Goal: Transaction & Acquisition: Purchase product/service

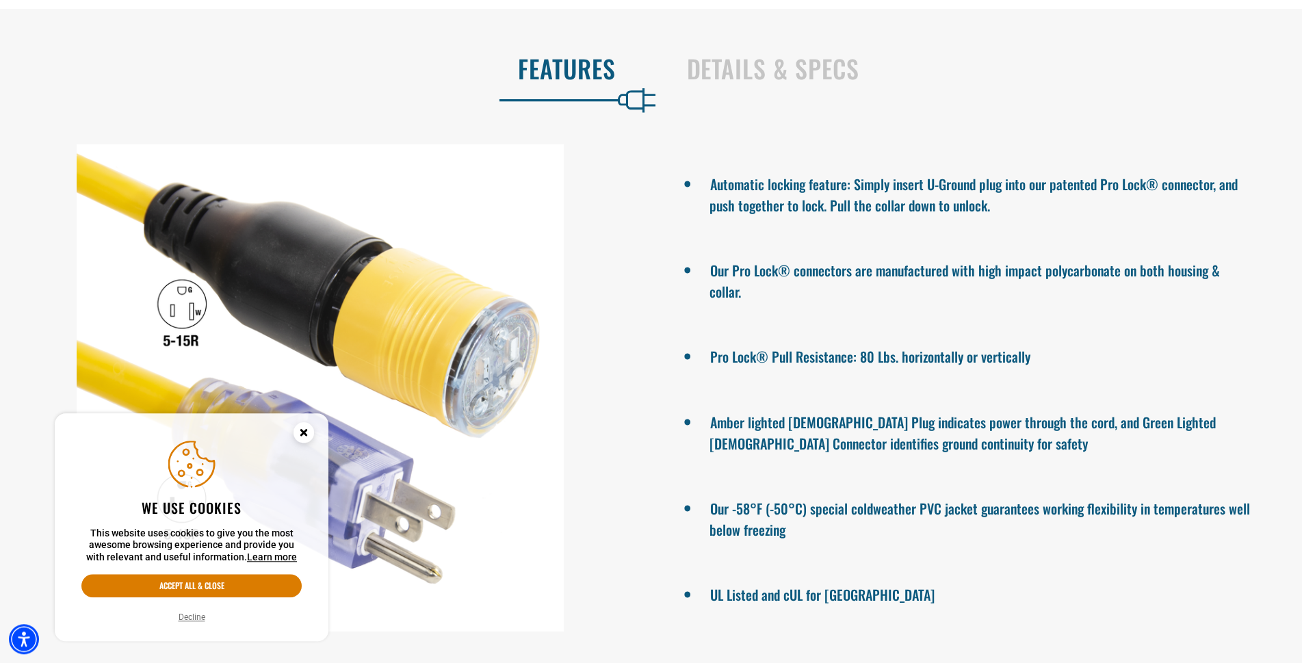
scroll to position [977, 0]
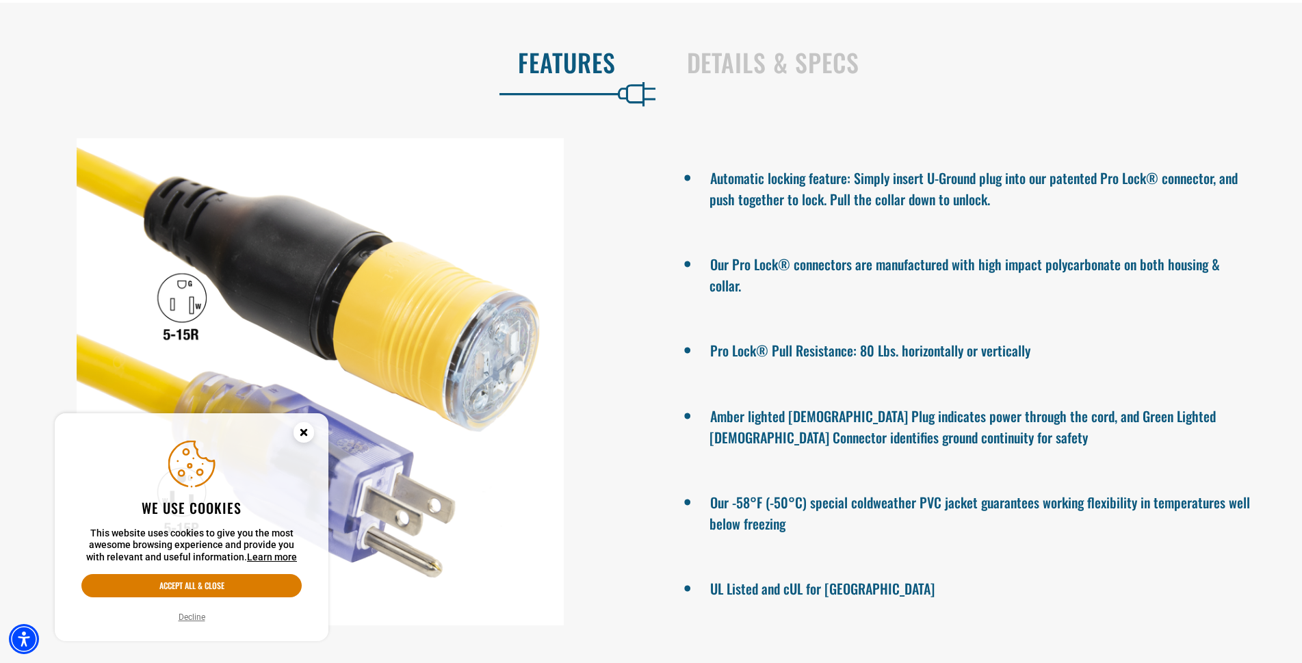
click at [299, 436] on circle "Close this option" at bounding box center [303, 432] width 21 height 21
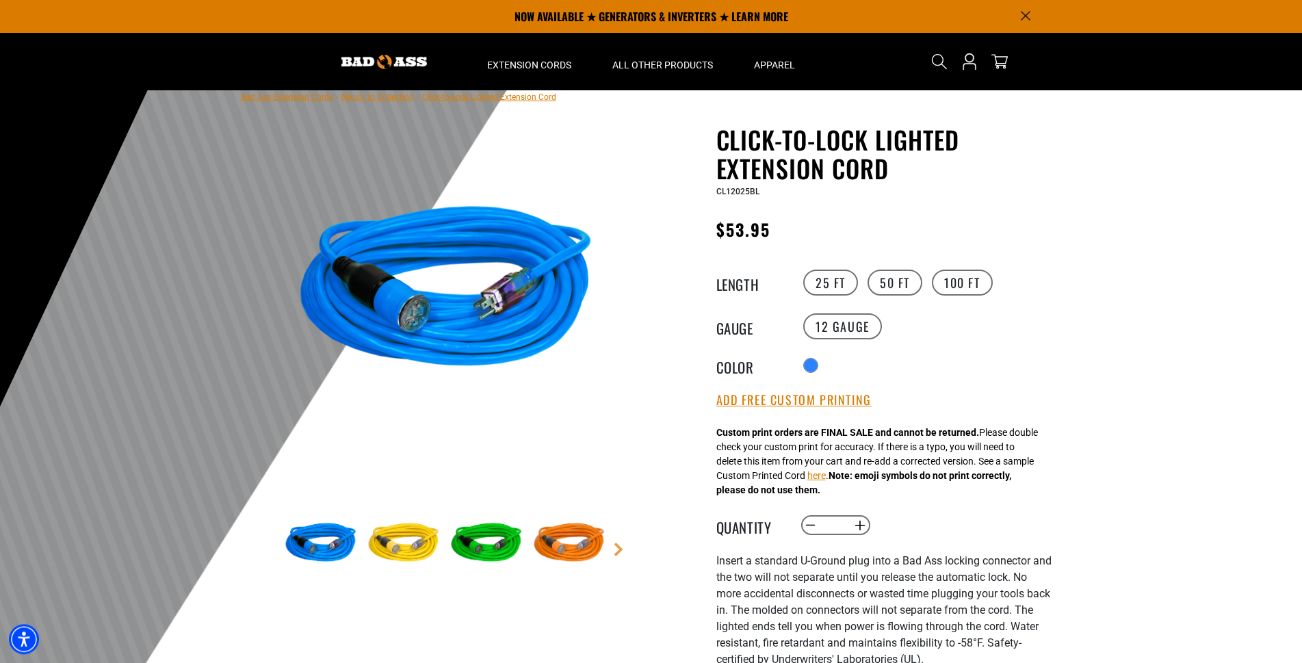
scroll to position [0, 0]
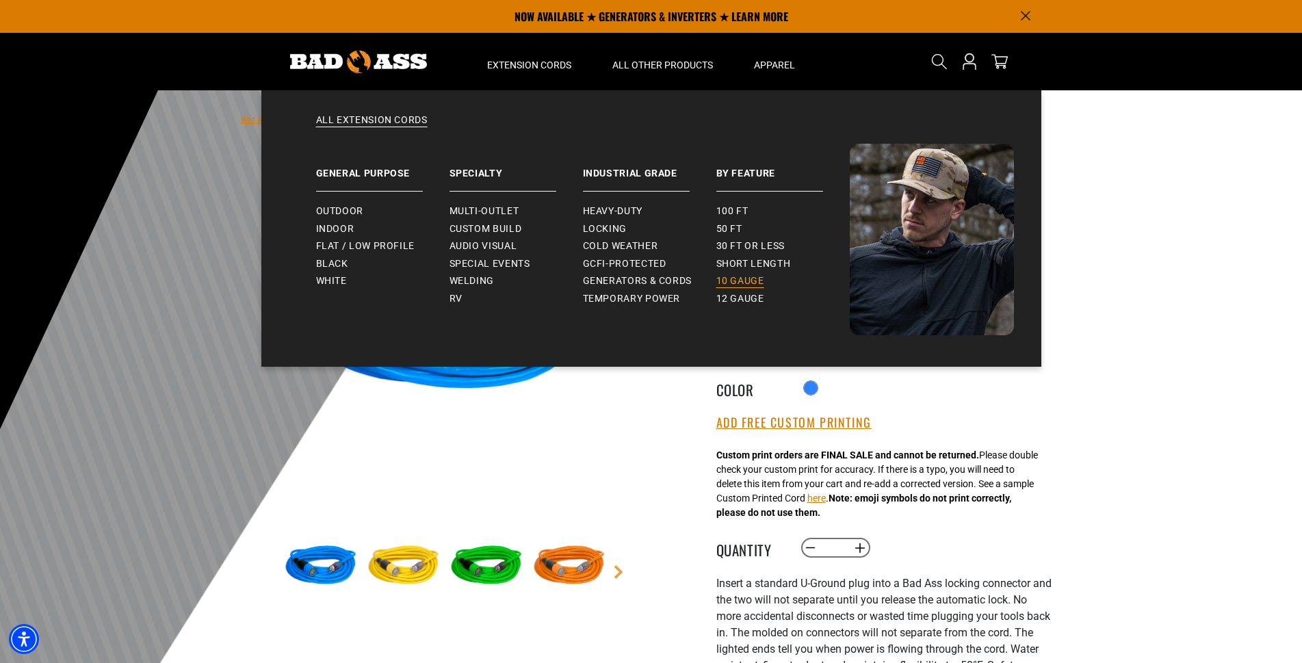
click at [730, 278] on span "10 gauge" at bounding box center [740, 281] width 48 height 12
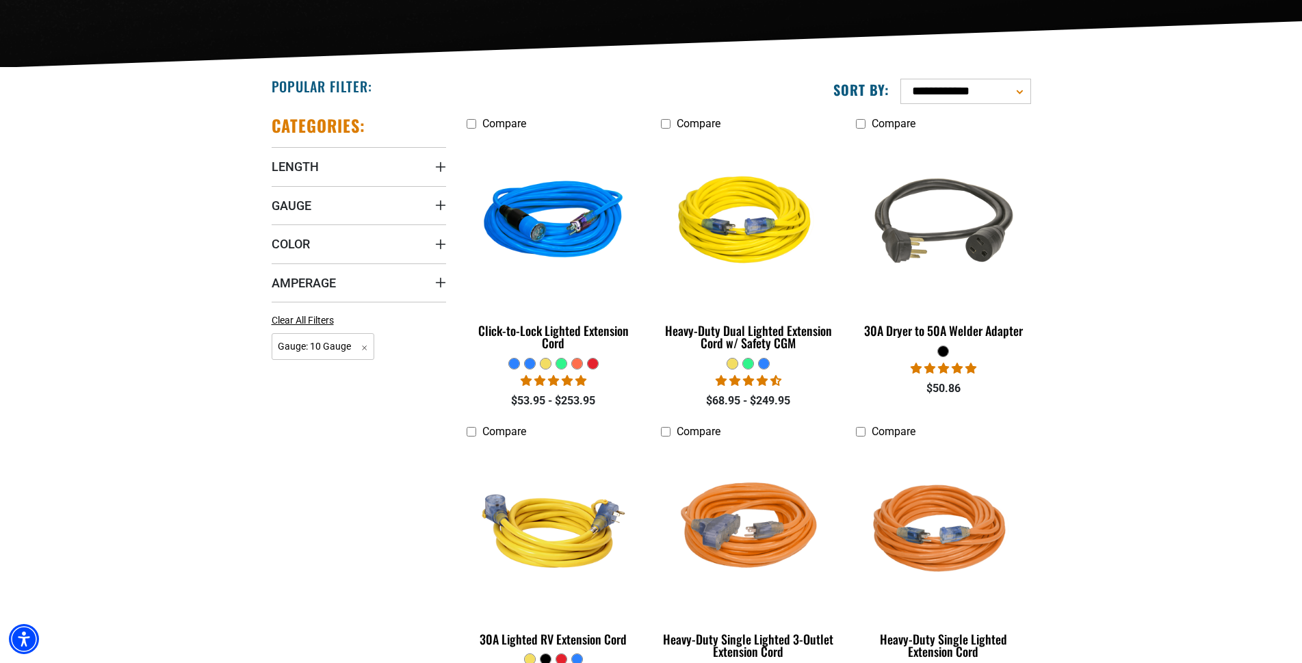
scroll to position [349, 0]
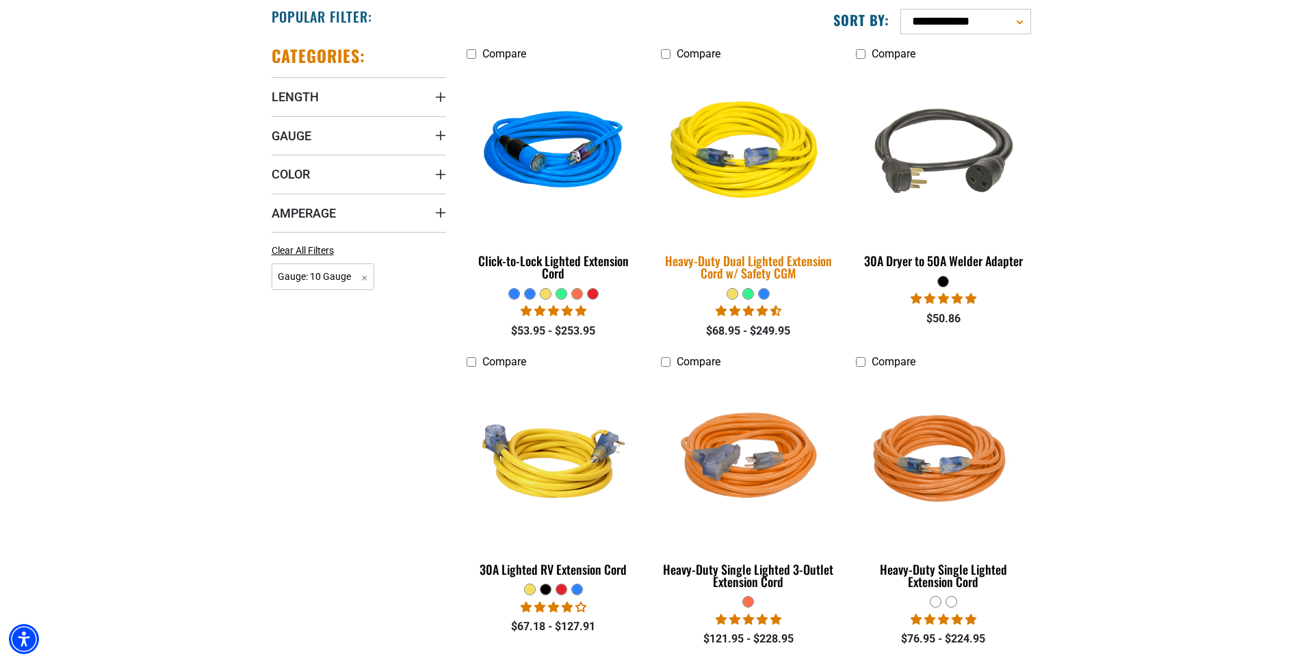
click at [761, 164] on img at bounding box center [748, 152] width 192 height 175
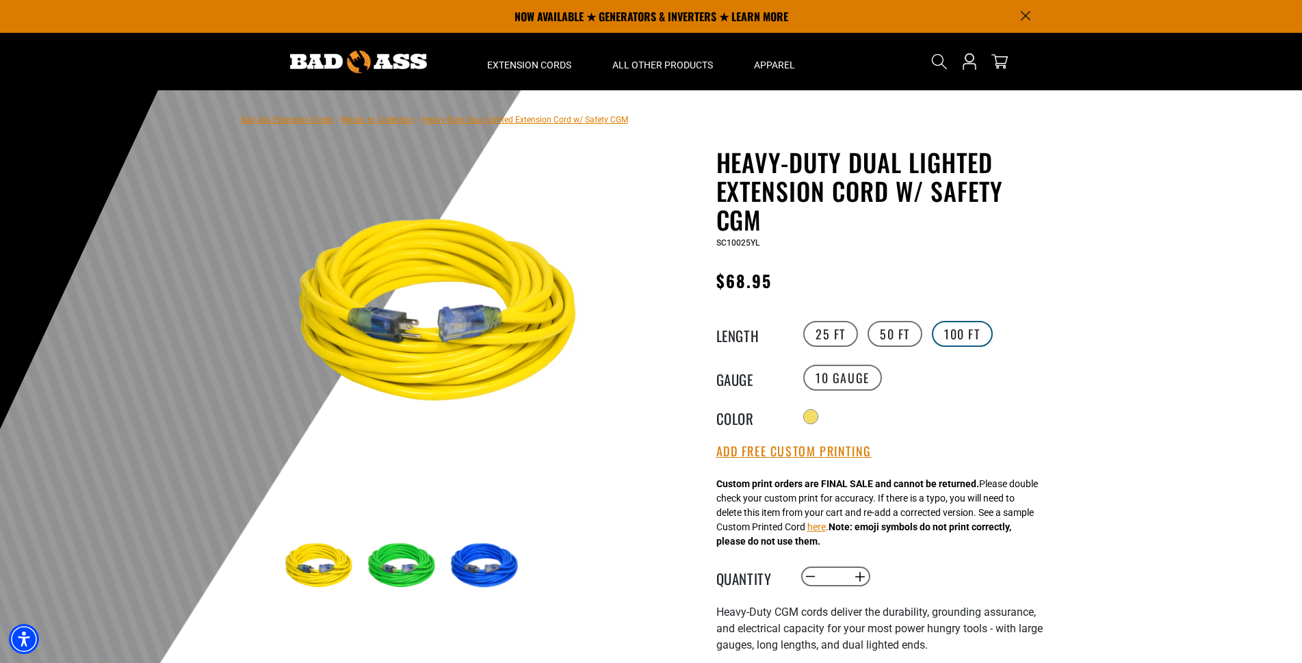
click at [968, 334] on label "100 FT" at bounding box center [962, 334] width 61 height 26
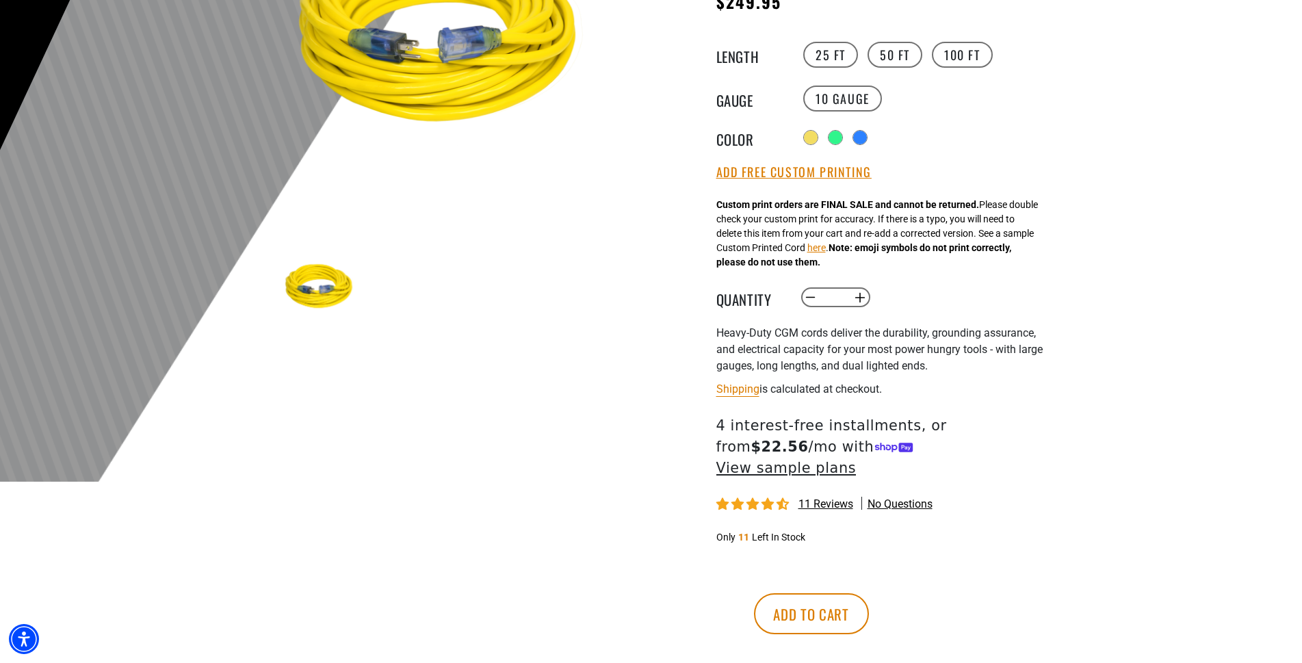
scroll to position [349, 0]
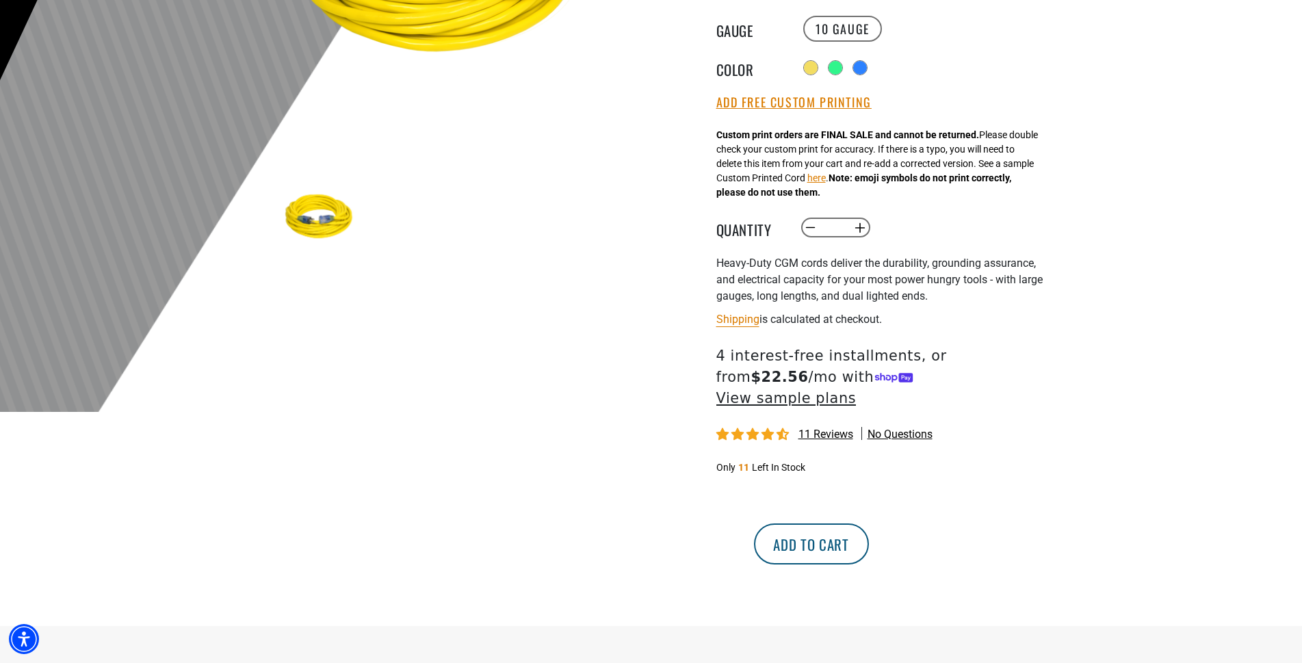
click at [869, 562] on button "Add to cart" at bounding box center [811, 543] width 115 height 41
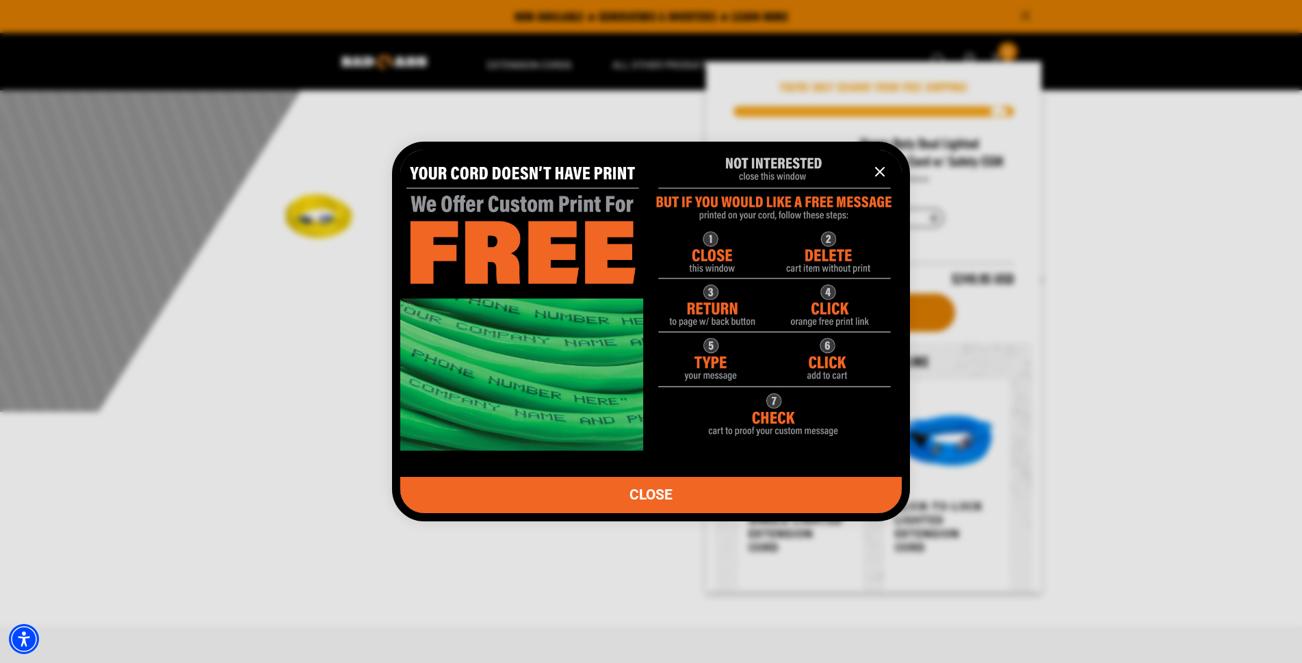
click at [880, 173] on icon "information" at bounding box center [879, 172] width 8 height 8
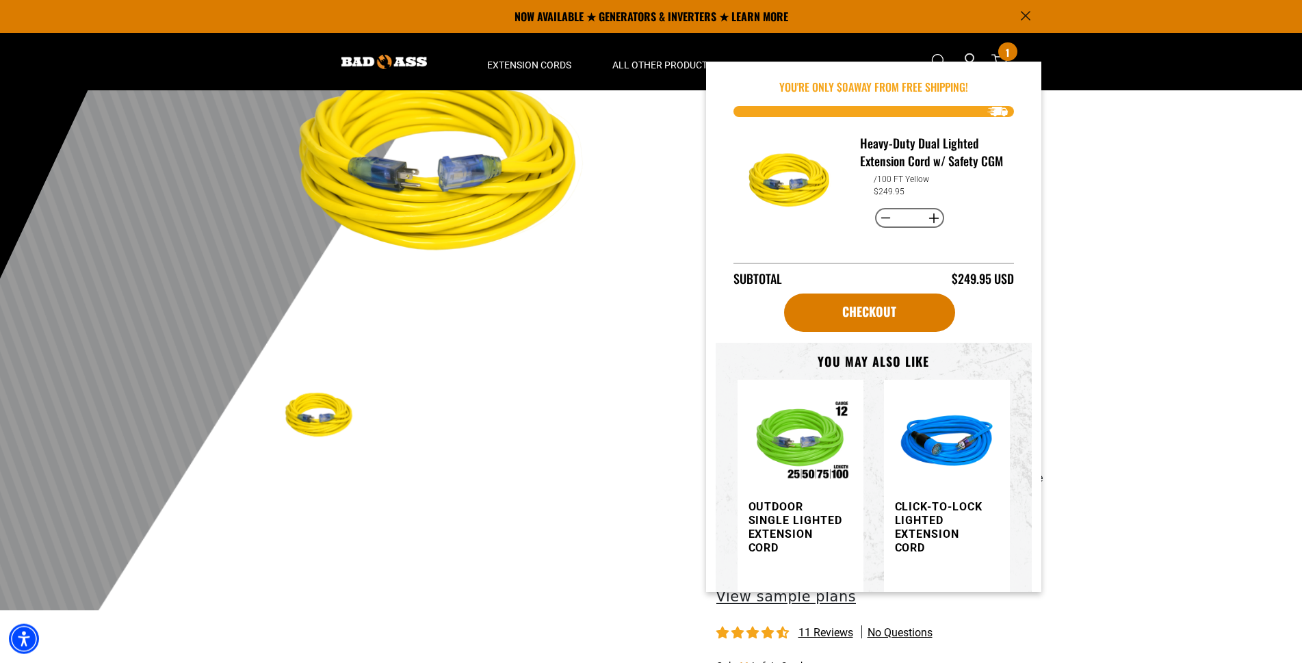
scroll to position [140, 0]
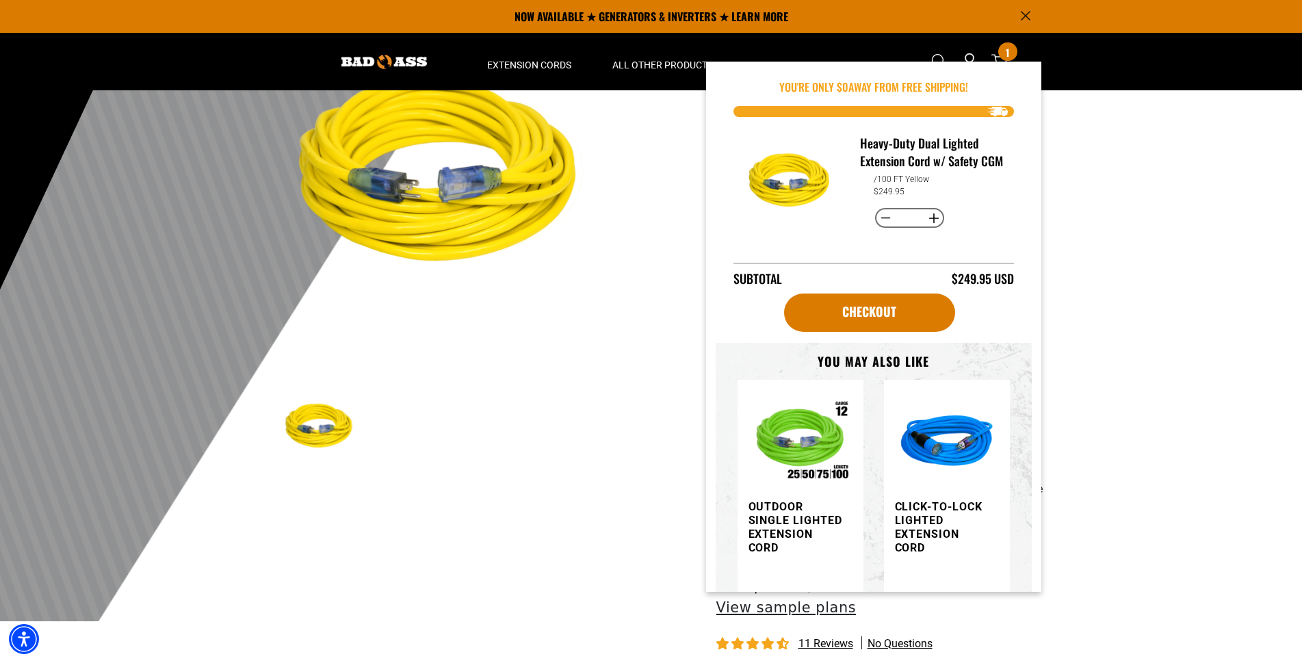
click at [1151, 481] on div at bounding box center [651, 286] width 1302 height 670
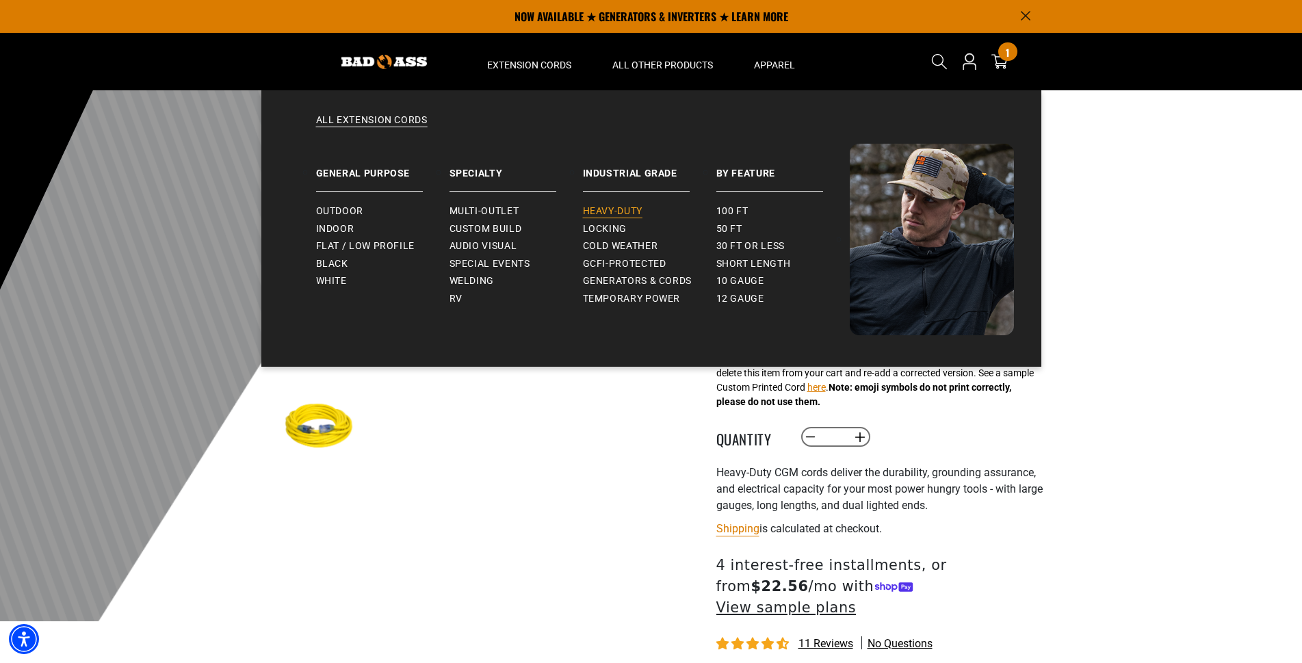
click at [616, 209] on span "Heavy-Duty" at bounding box center [613, 211] width 60 height 12
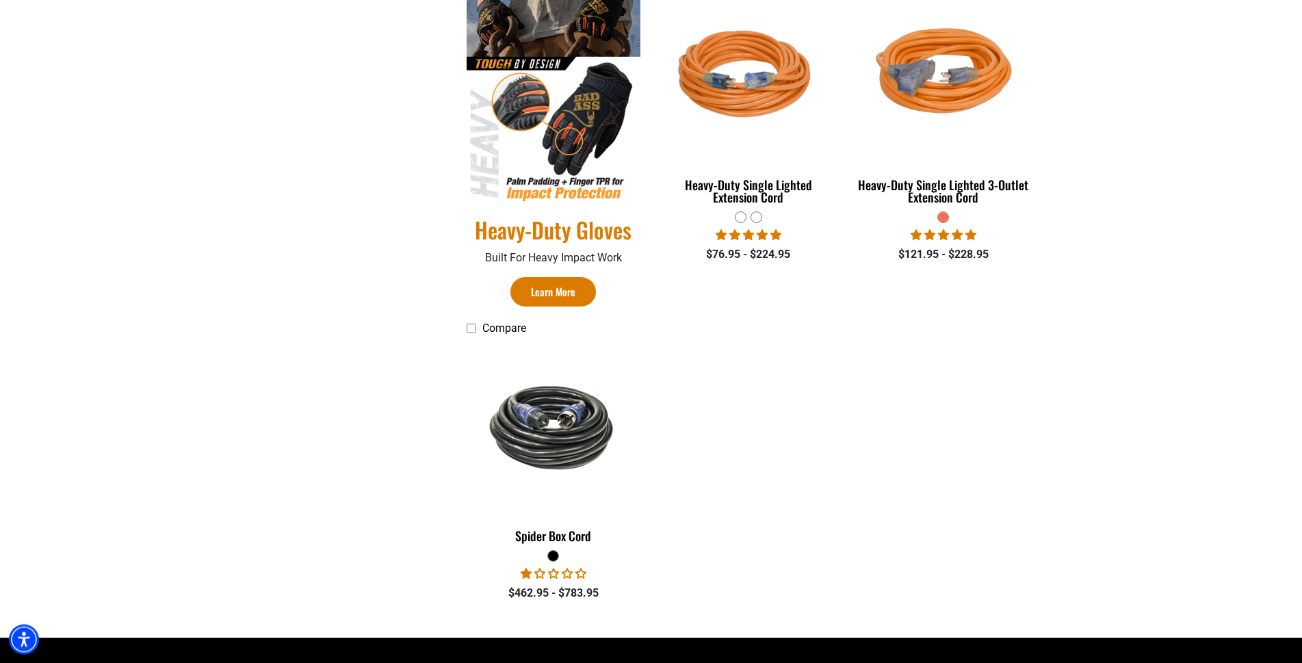
scroll to position [767, 0]
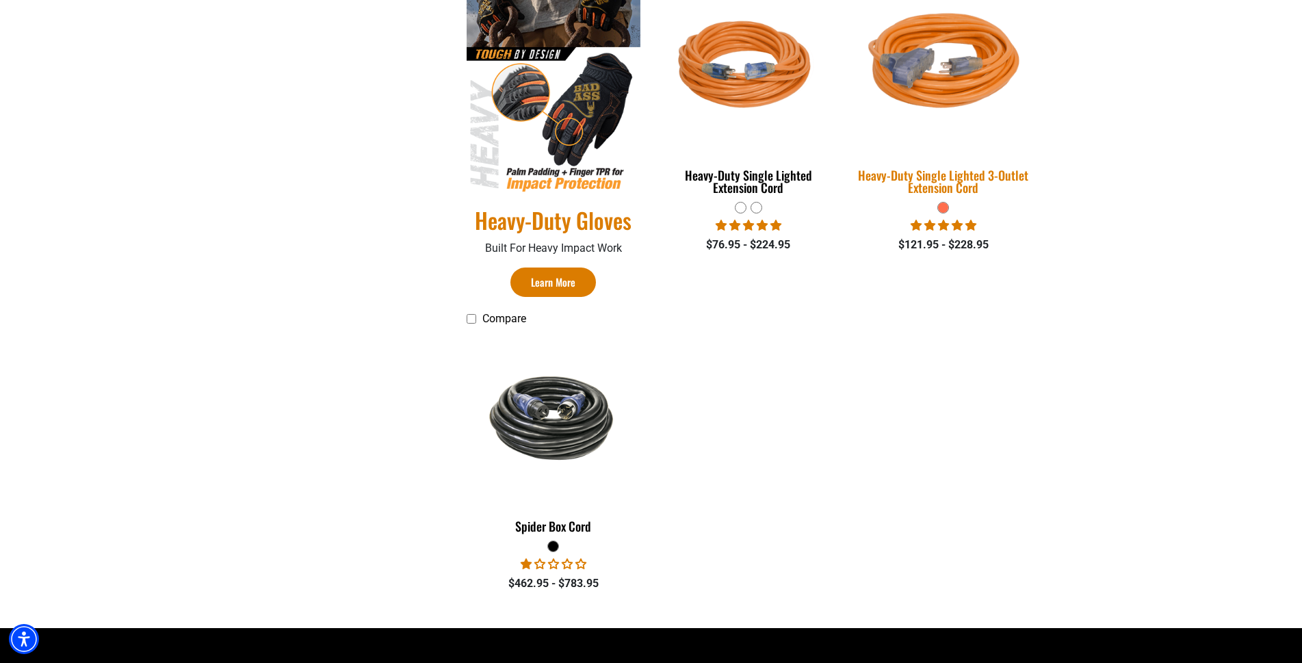
click at [981, 89] on img at bounding box center [943, 66] width 192 height 175
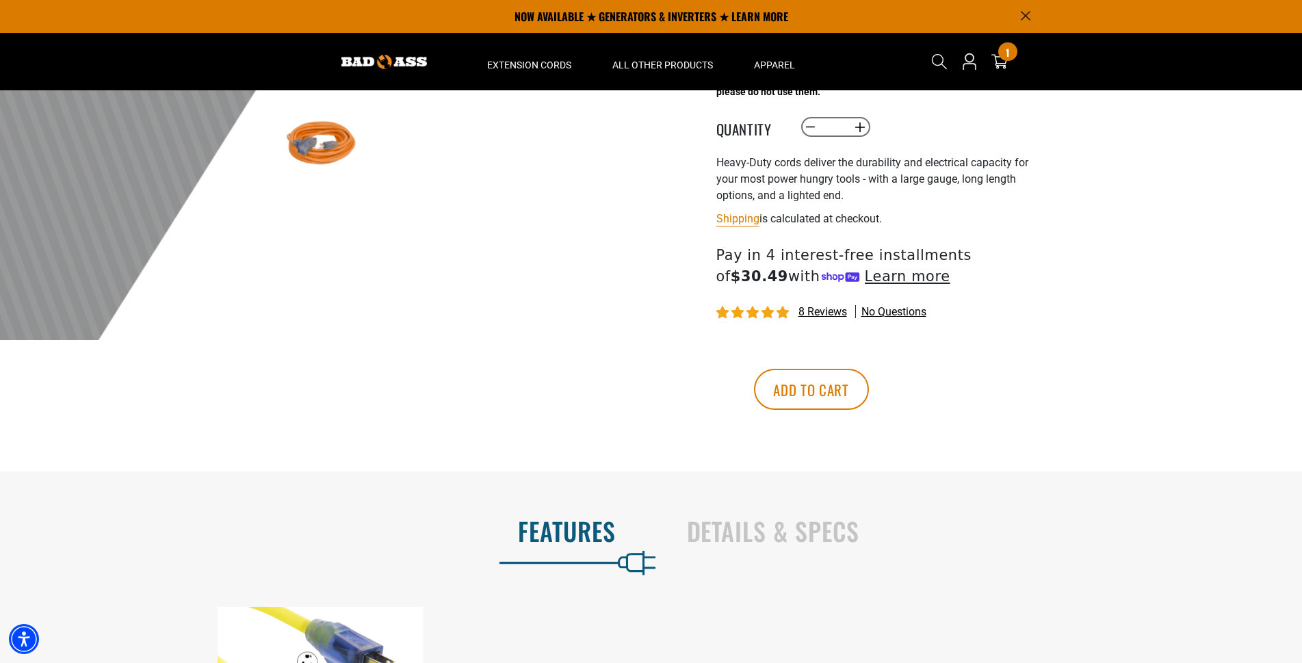
scroll to position [419, 0]
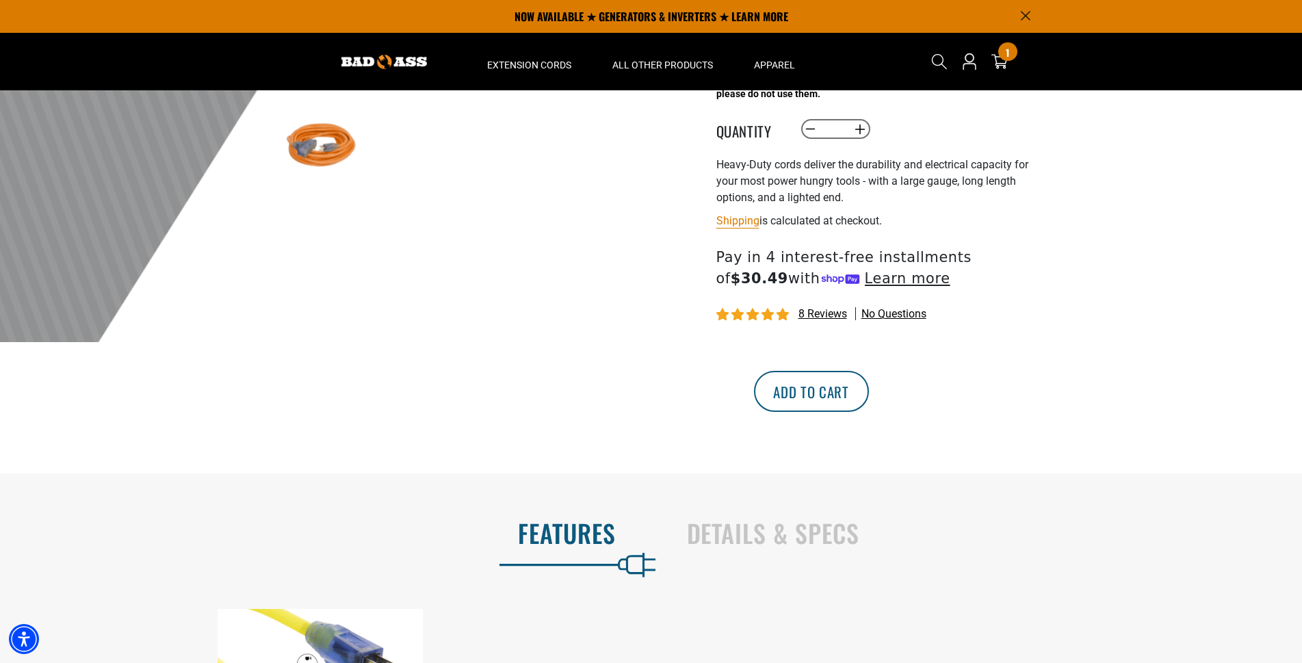
click at [869, 412] on button "Add to cart" at bounding box center [811, 391] width 115 height 41
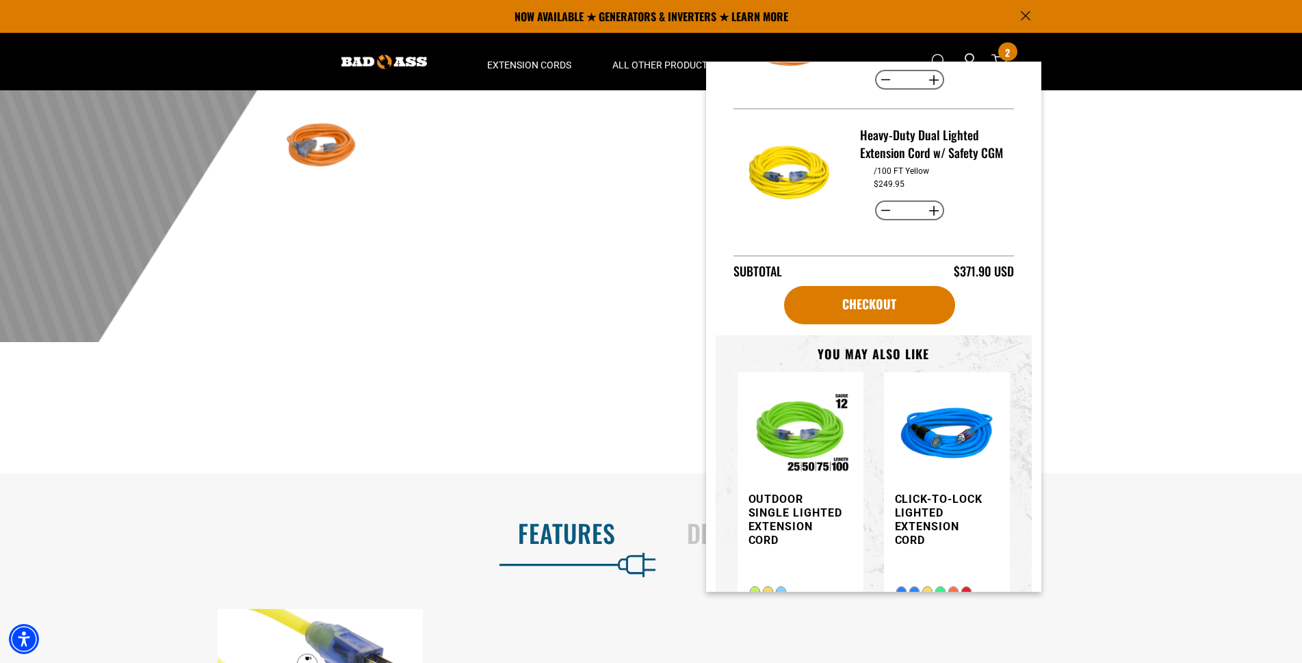
scroll to position [172, 0]
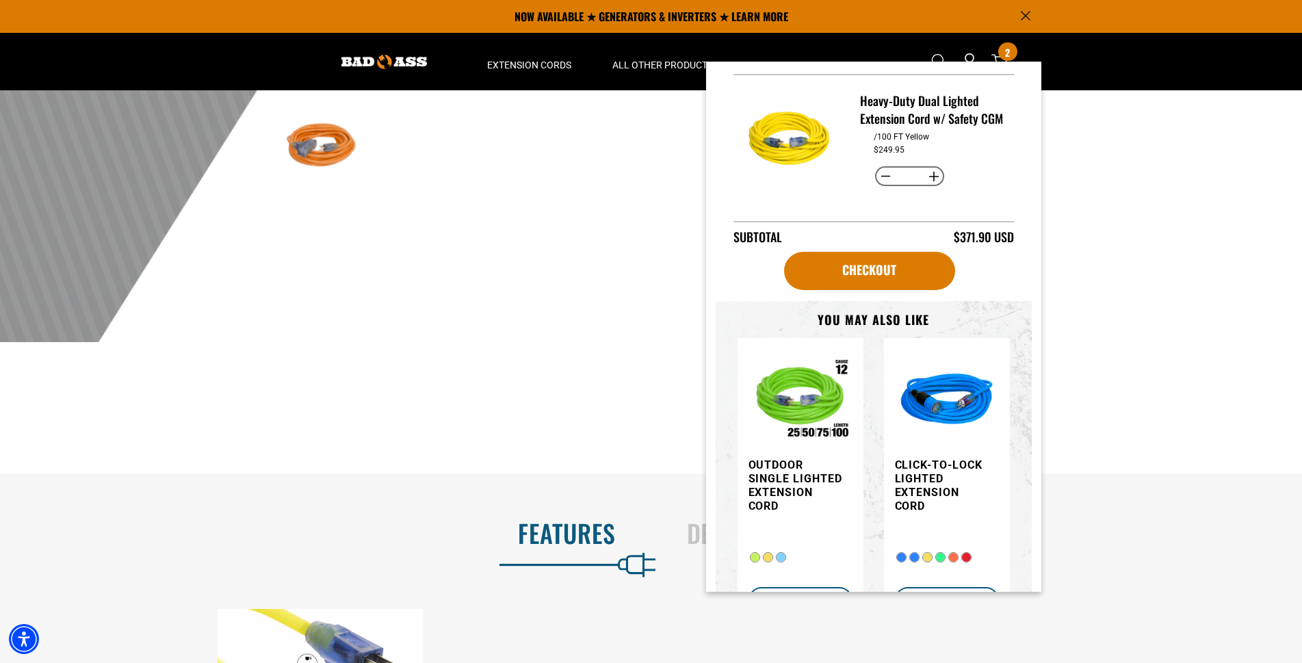
click at [951, 428] on img "Item added to your cart" at bounding box center [947, 401] width 104 height 104
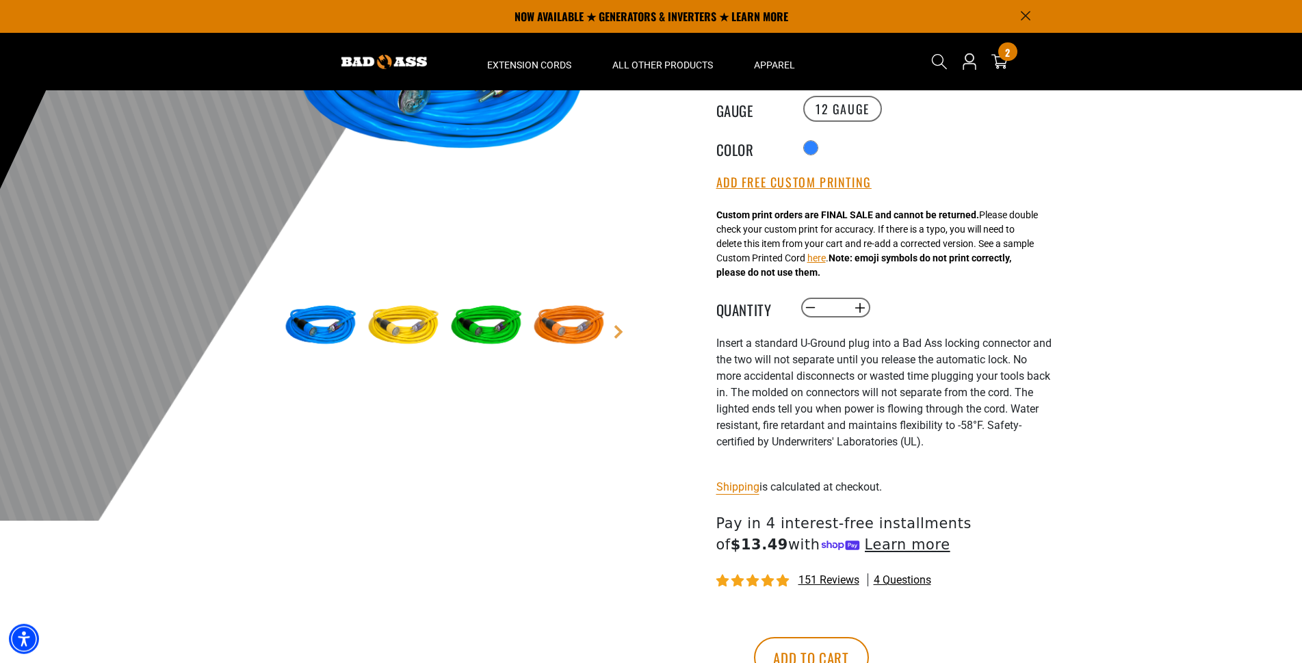
scroll to position [209, 0]
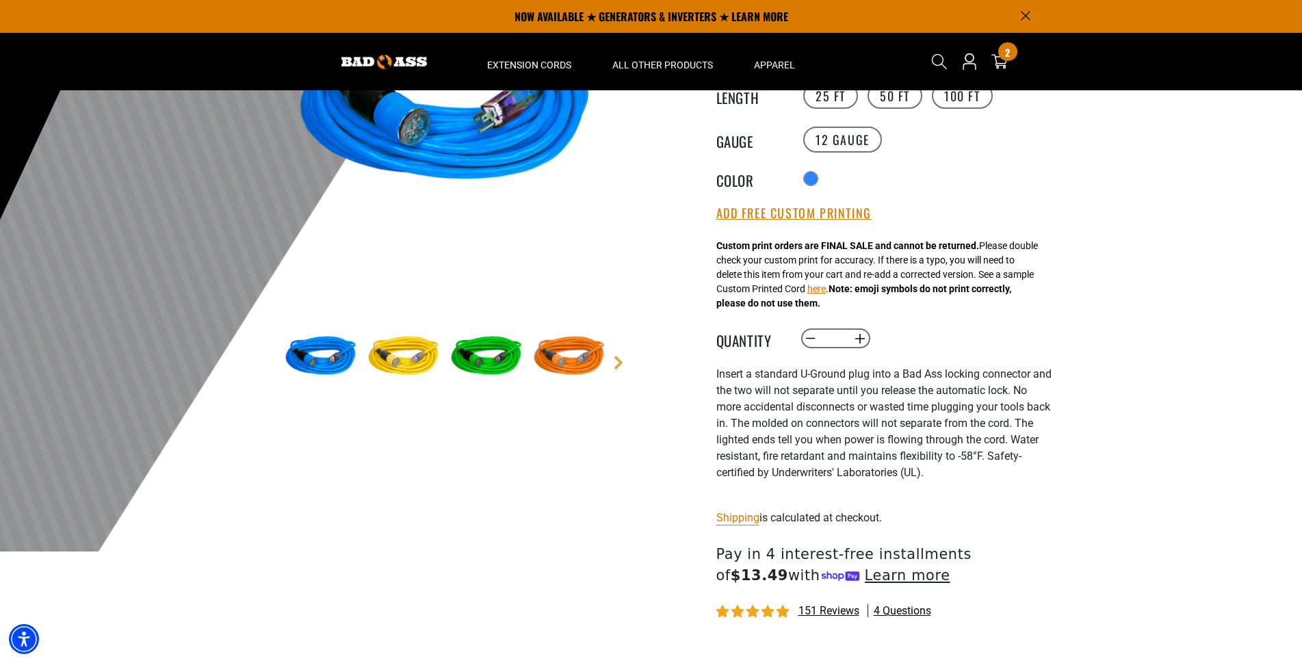
click at [419, 361] on img at bounding box center [403, 356] width 79 height 79
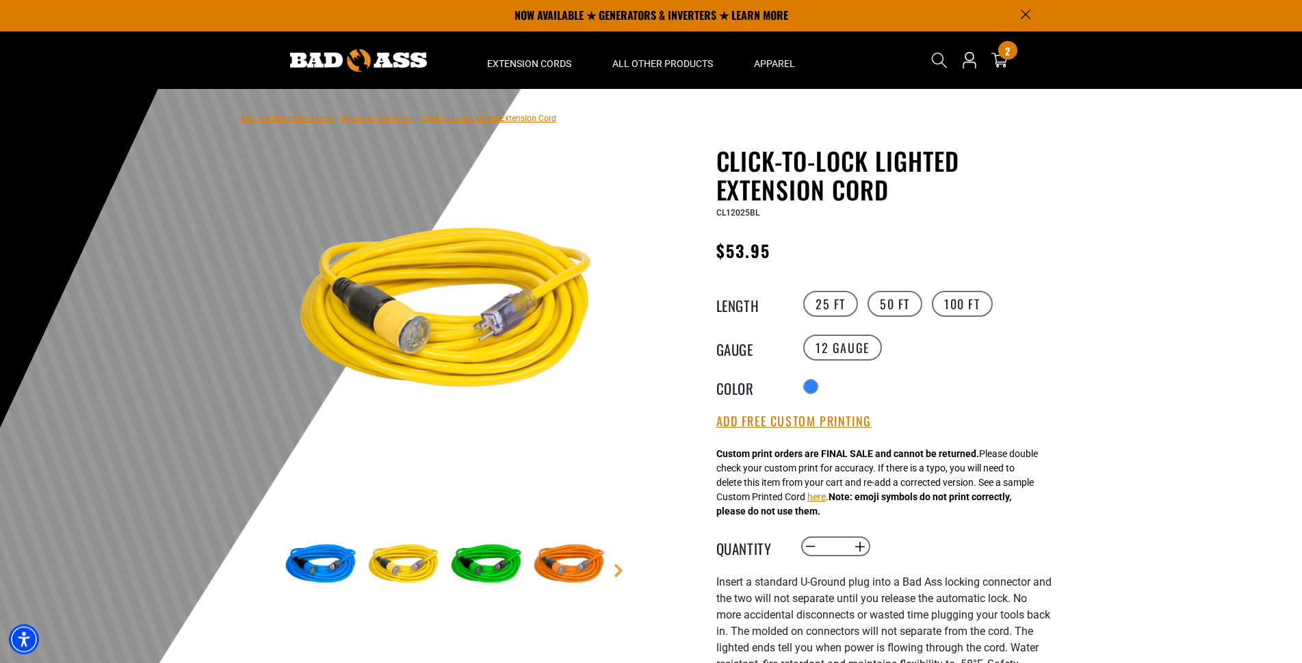
scroll to position [0, 0]
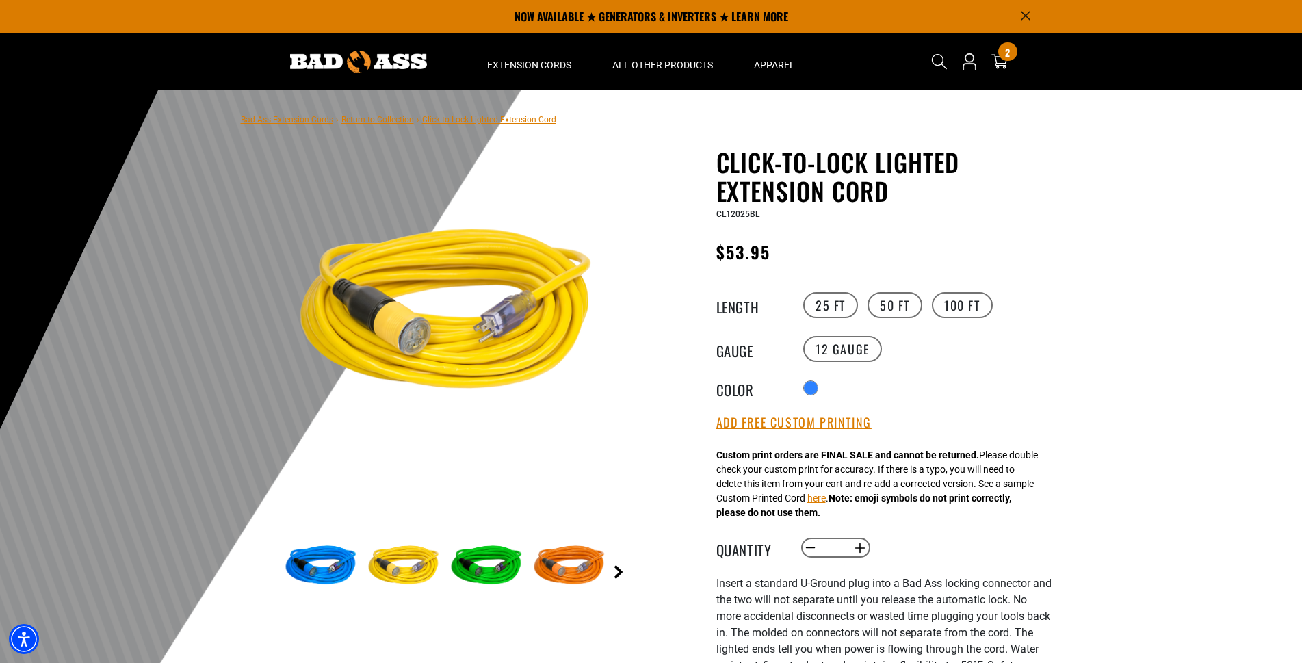
click at [624, 573] on link "Next" at bounding box center [618, 572] width 14 height 14
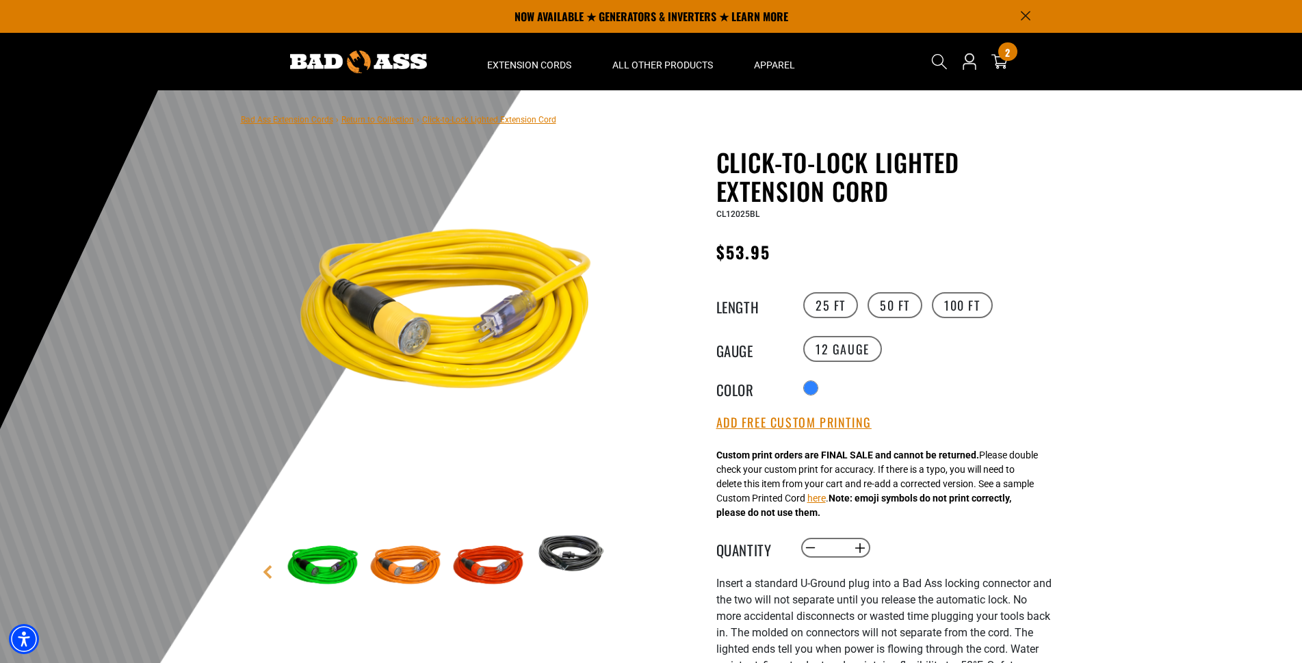
click at [590, 559] on img at bounding box center [570, 553] width 79 height 53
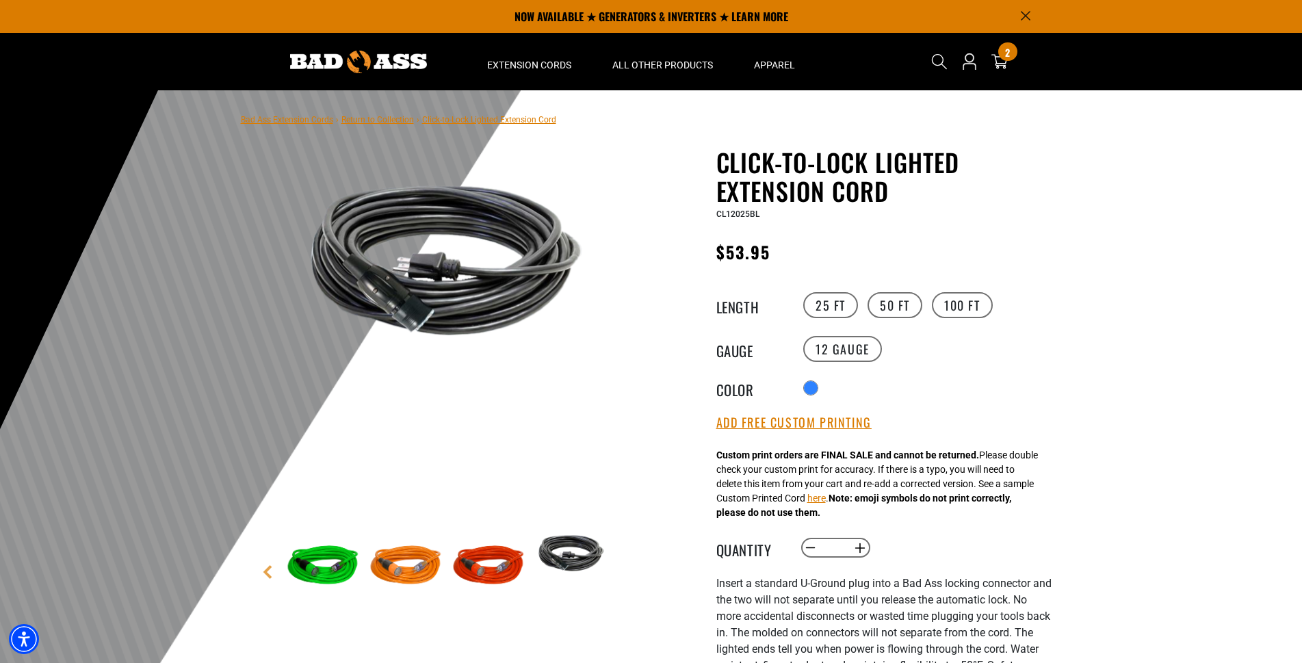
click at [425, 317] on img at bounding box center [446, 260] width 330 height 220
click at [962, 304] on label "100 FT" at bounding box center [962, 305] width 61 height 26
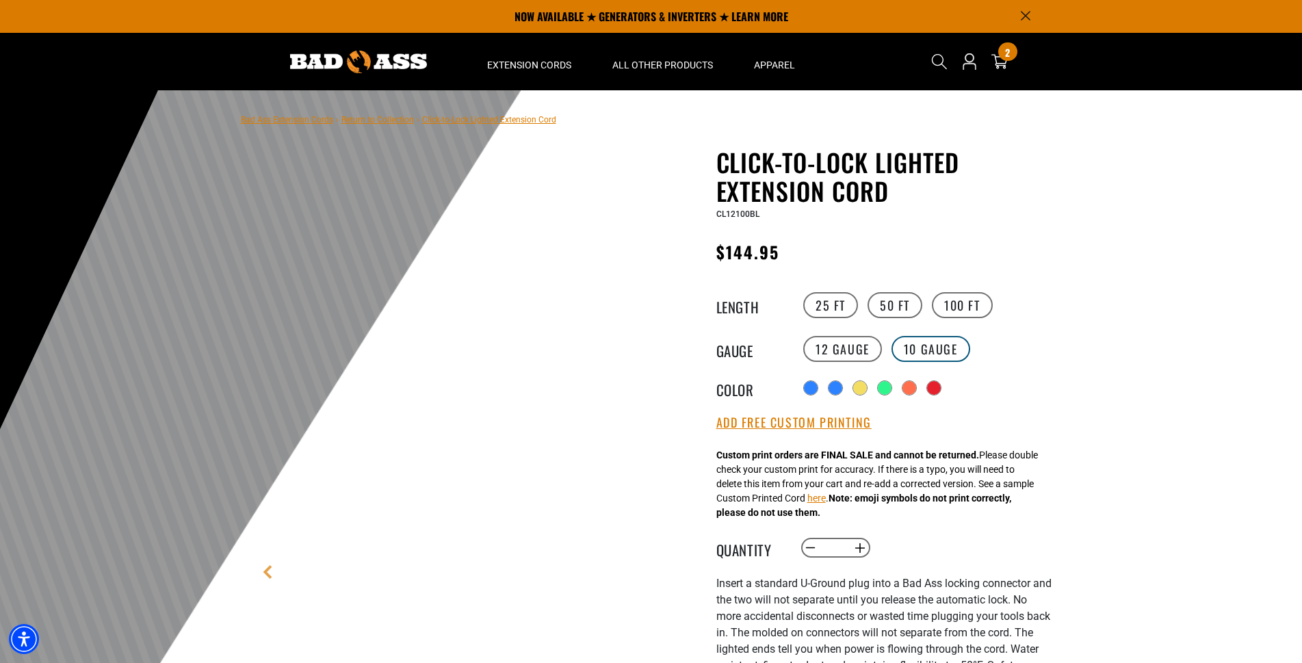
click at [924, 354] on label "10 Gauge products.product.variant_sold_out_or_unavailable" at bounding box center [930, 349] width 79 height 26
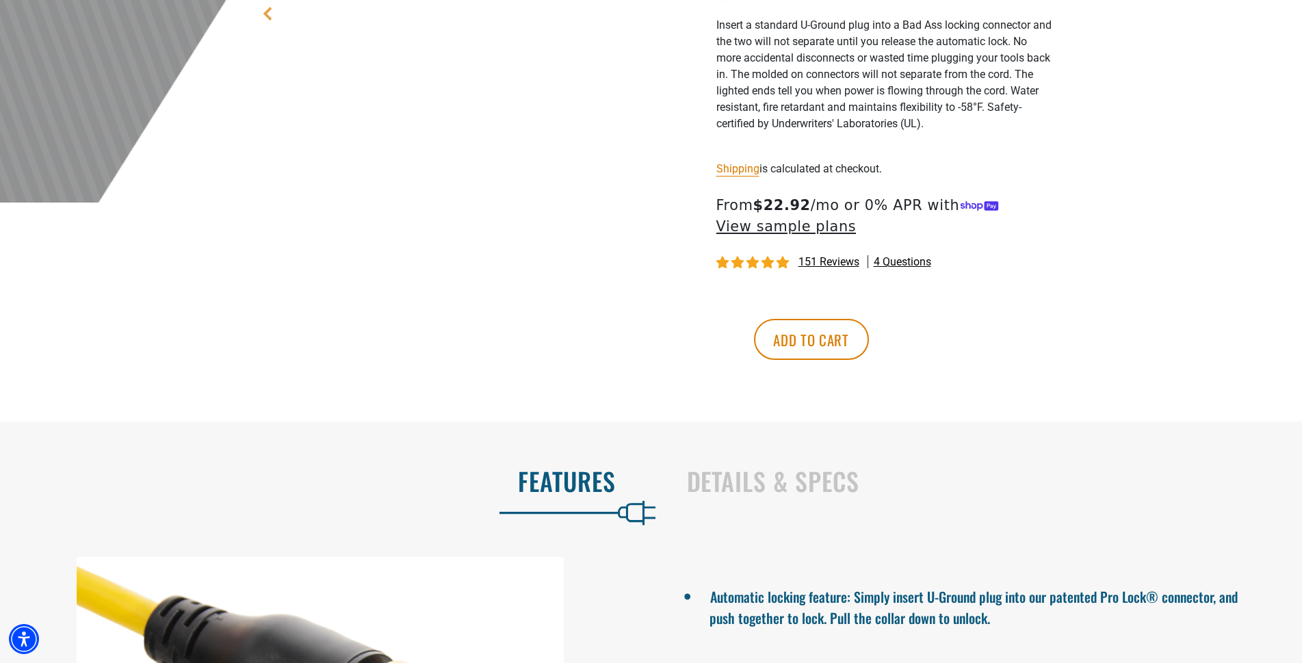
scroll to position [628, 0]
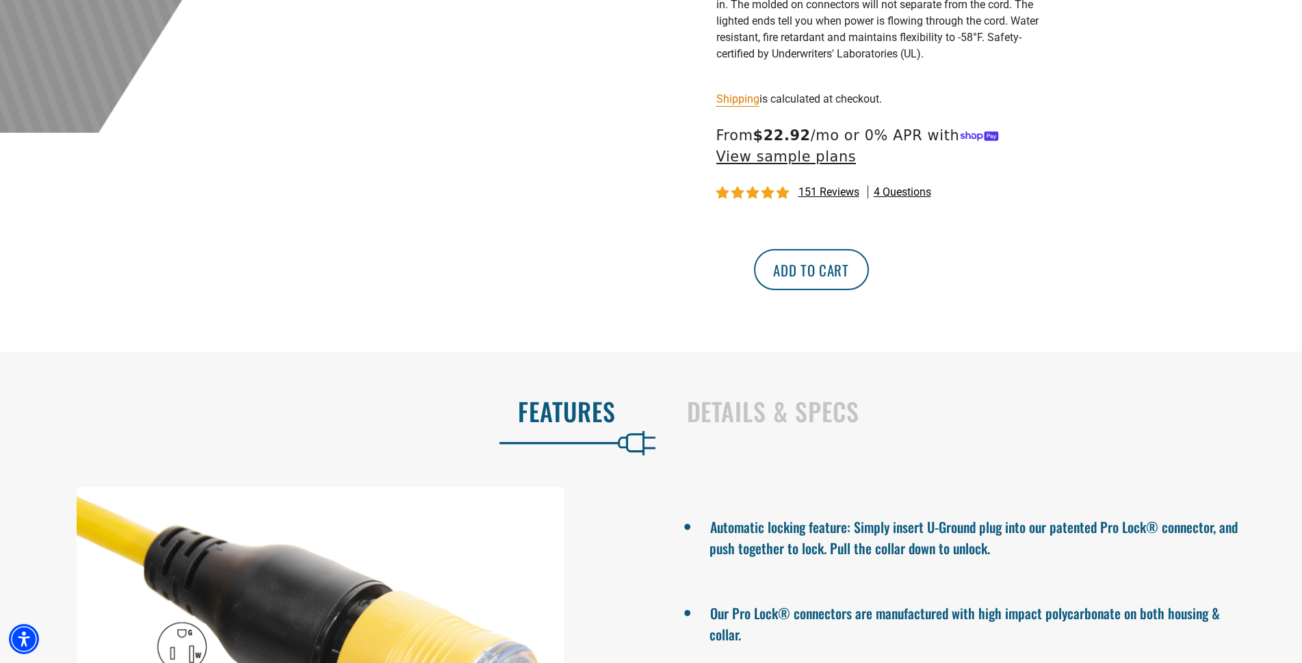
click at [869, 290] on button "Add to cart" at bounding box center [811, 269] width 115 height 41
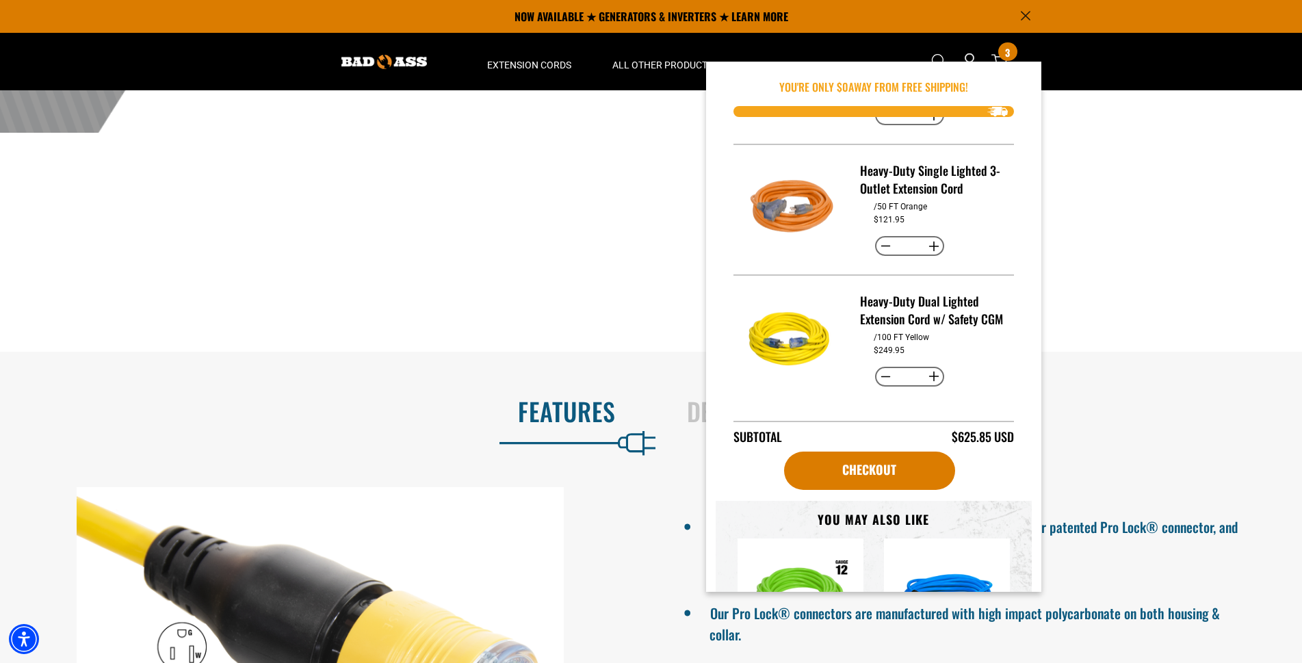
scroll to position [119, 0]
click at [875, 374] on button "Decrease quantity for Heavy-Duty Dual Lighted Extension Cord w/ Safety CGM" at bounding box center [885, 376] width 21 height 23
type input "*"
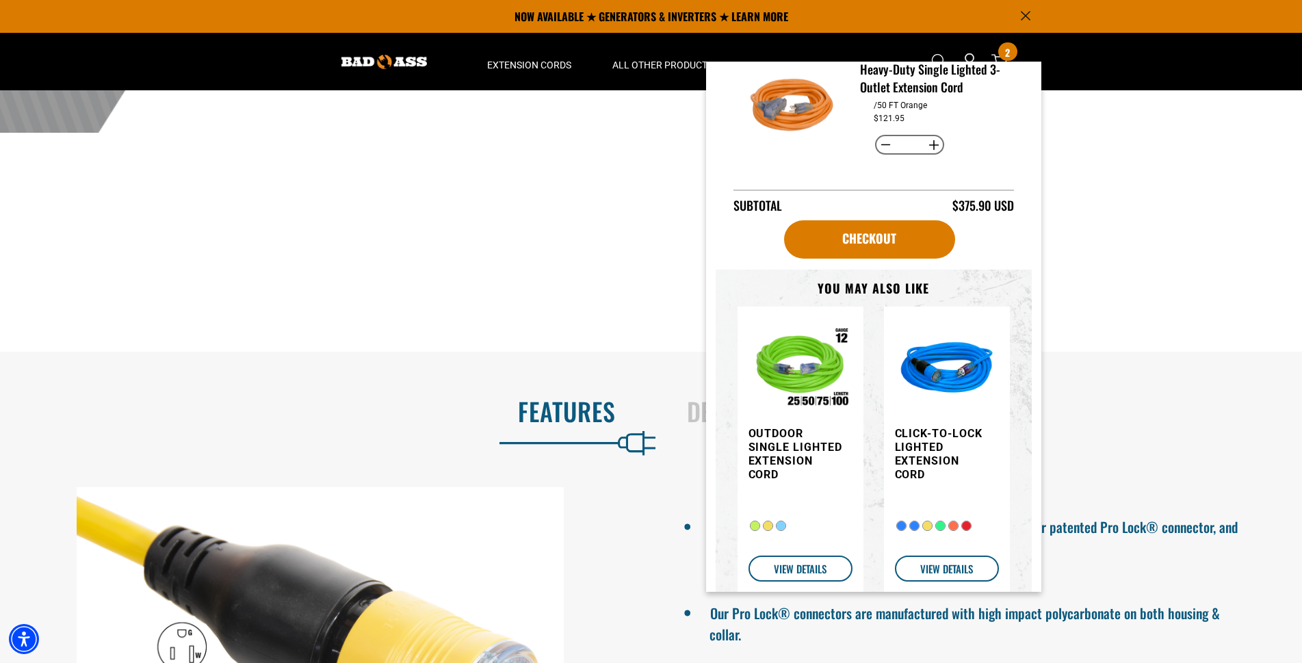
scroll to position [241, 0]
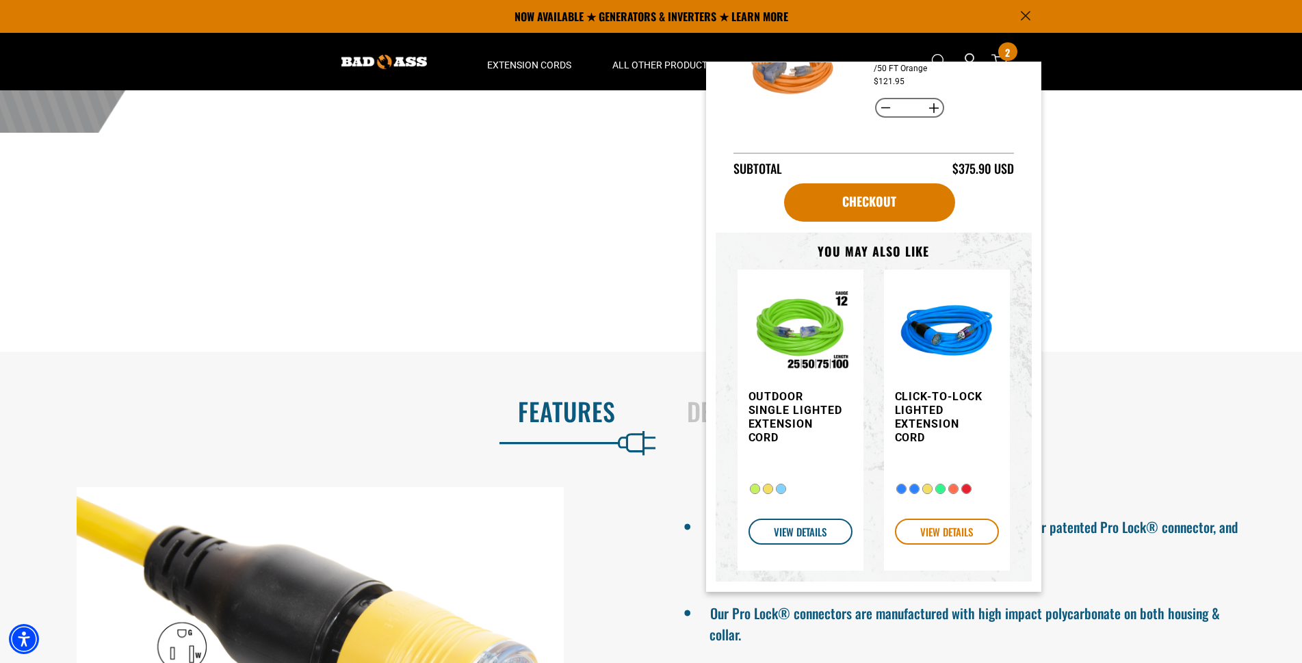
click at [942, 531] on link "VIEW DETAILS" at bounding box center [947, 531] width 104 height 26
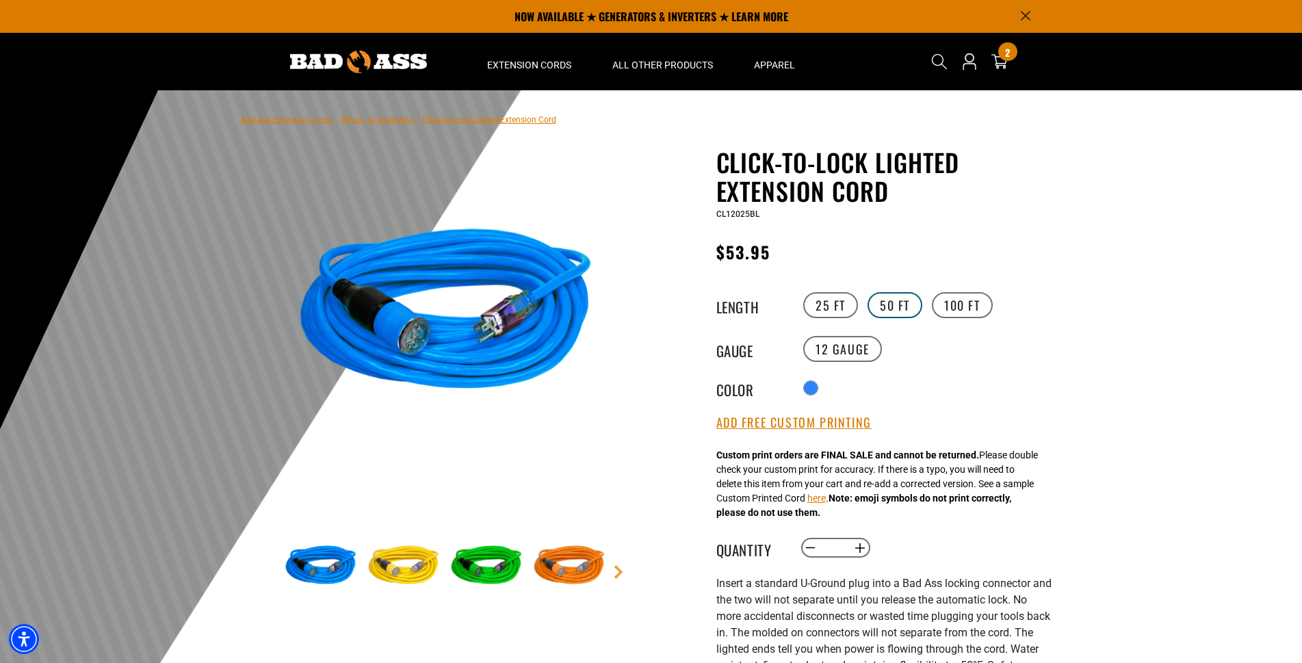
click at [895, 309] on label "50 FT" at bounding box center [894, 305] width 55 height 26
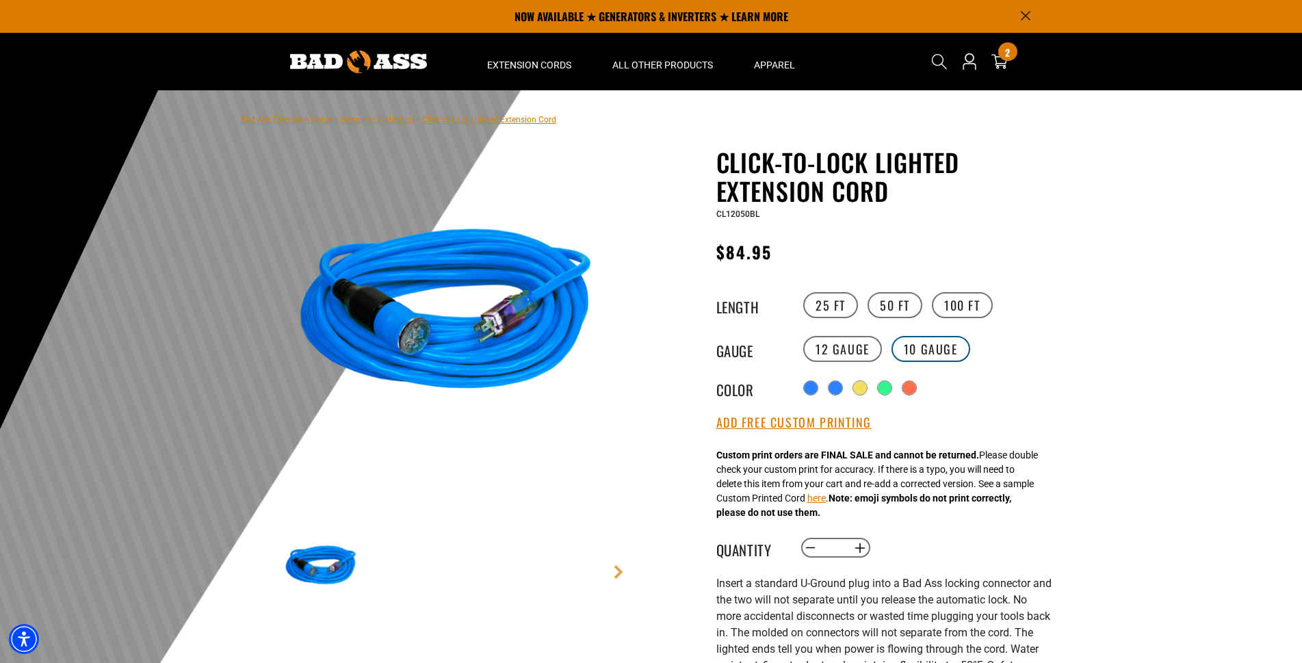
click at [931, 346] on label "10 Gauge products.product.variant_sold_out_or_unavailable" at bounding box center [930, 349] width 79 height 26
click at [962, 311] on label "100 FT" at bounding box center [962, 305] width 61 height 26
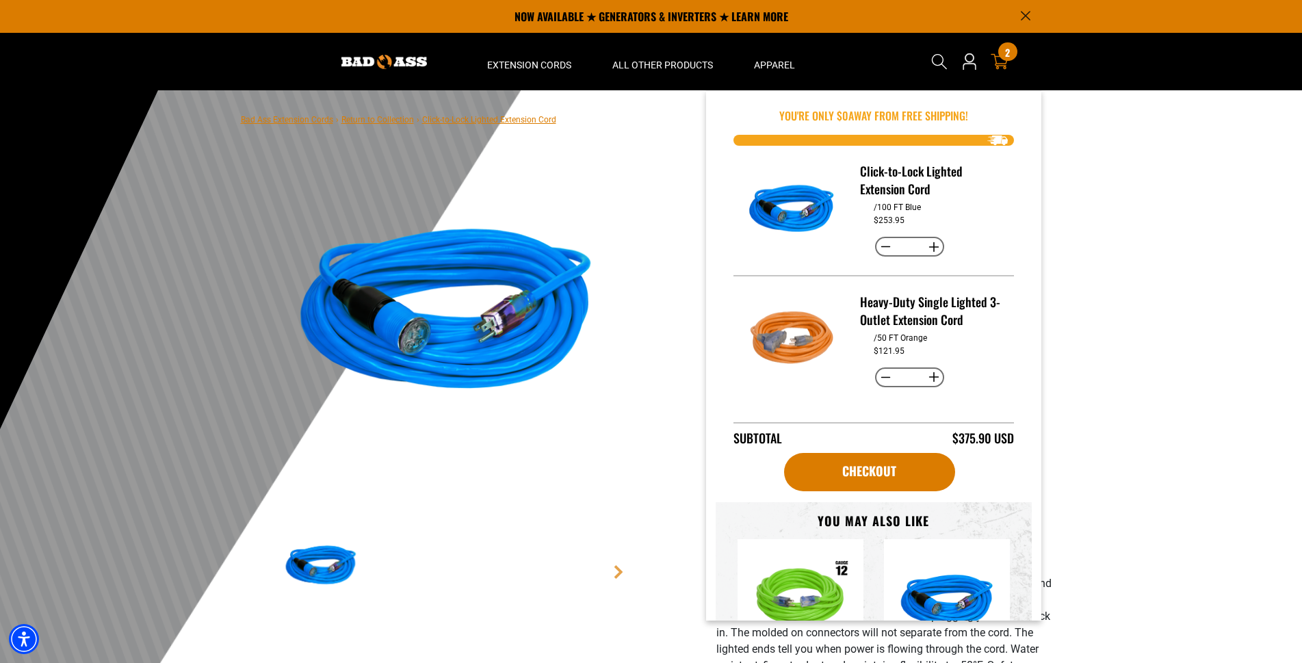
click at [1009, 57] on span "2" at bounding box center [1007, 52] width 5 height 10
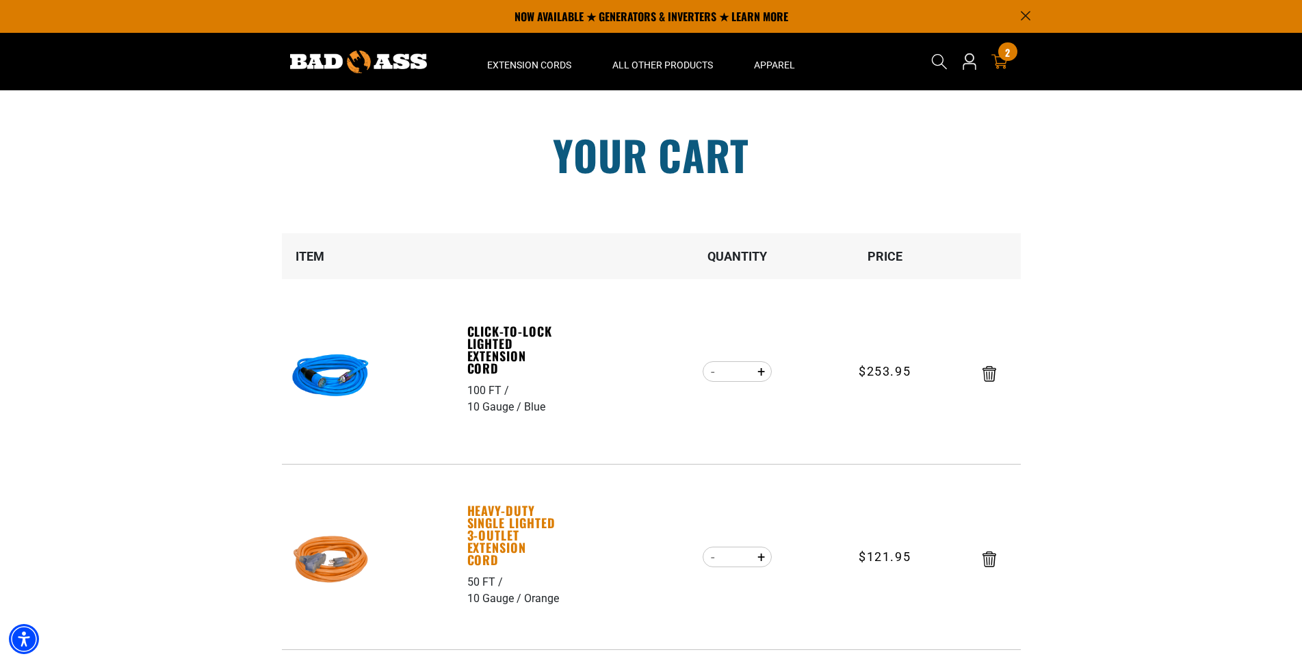
click at [521, 522] on link "Heavy-Duty Single Lighted 3-Outlet Extension Cord" at bounding box center [514, 535] width 94 height 62
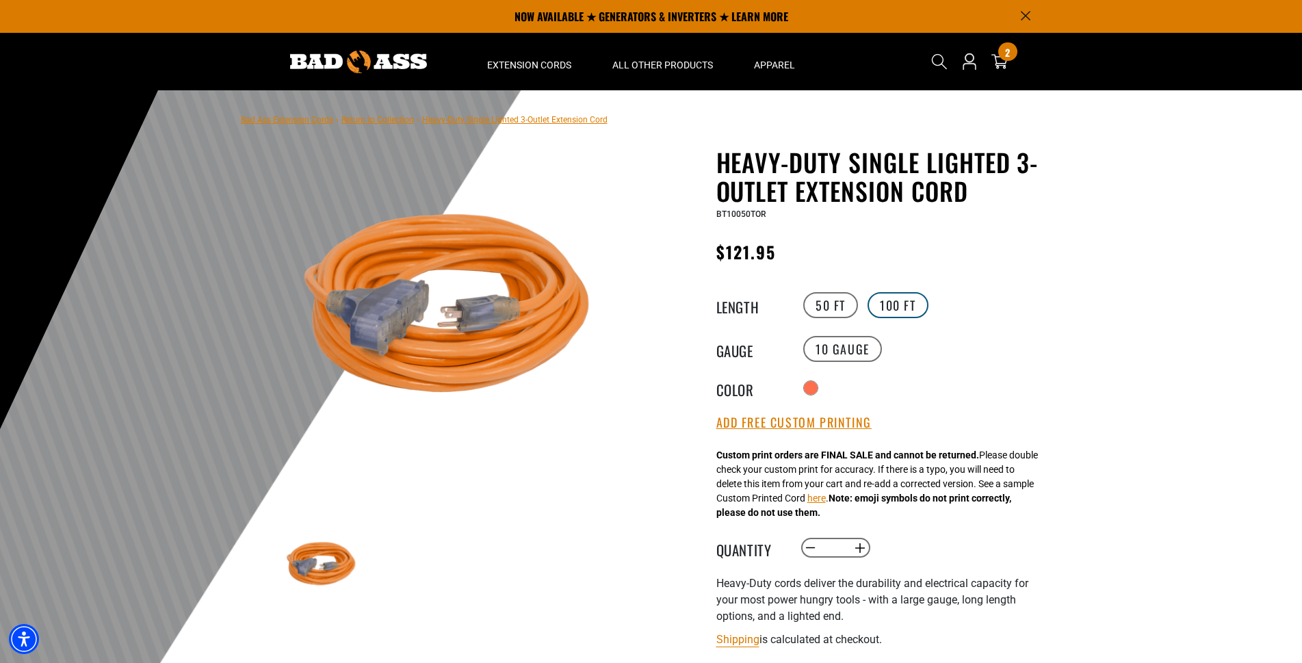
click at [905, 308] on label "100 FT" at bounding box center [897, 305] width 61 height 26
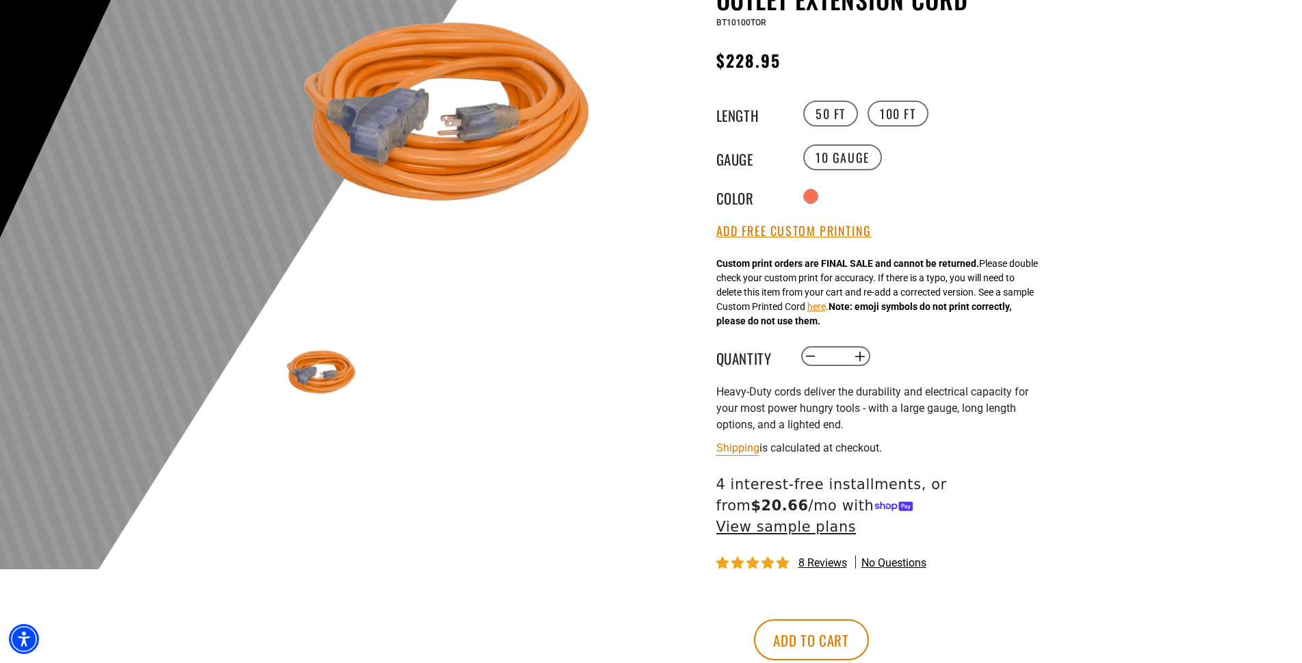
scroll to position [209, 0]
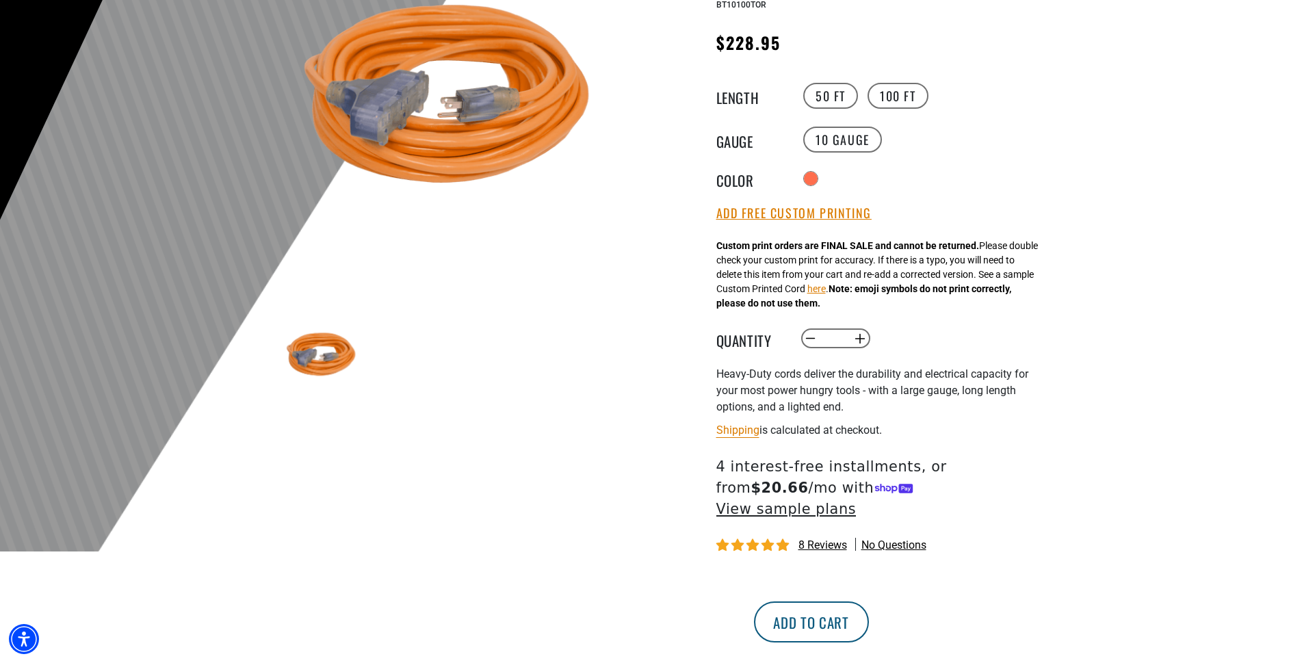
click at [869, 631] on button "Add to cart" at bounding box center [811, 621] width 115 height 41
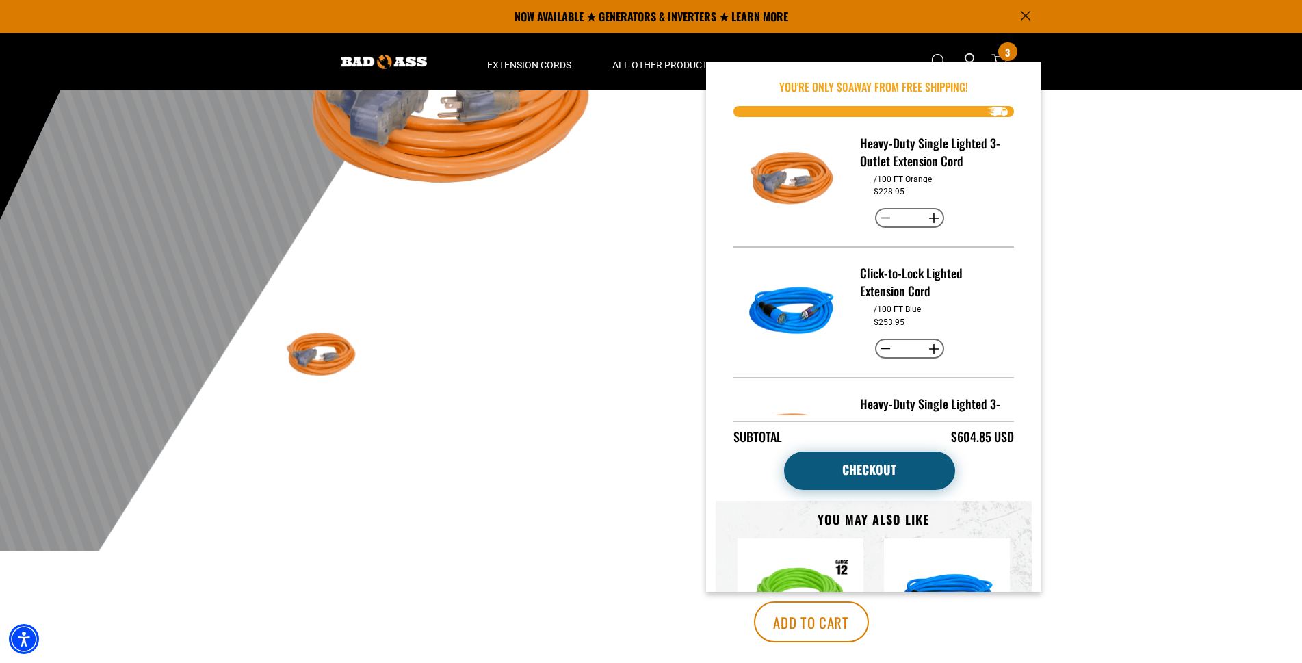
click at [891, 470] on link "Checkout" at bounding box center [869, 470] width 171 height 38
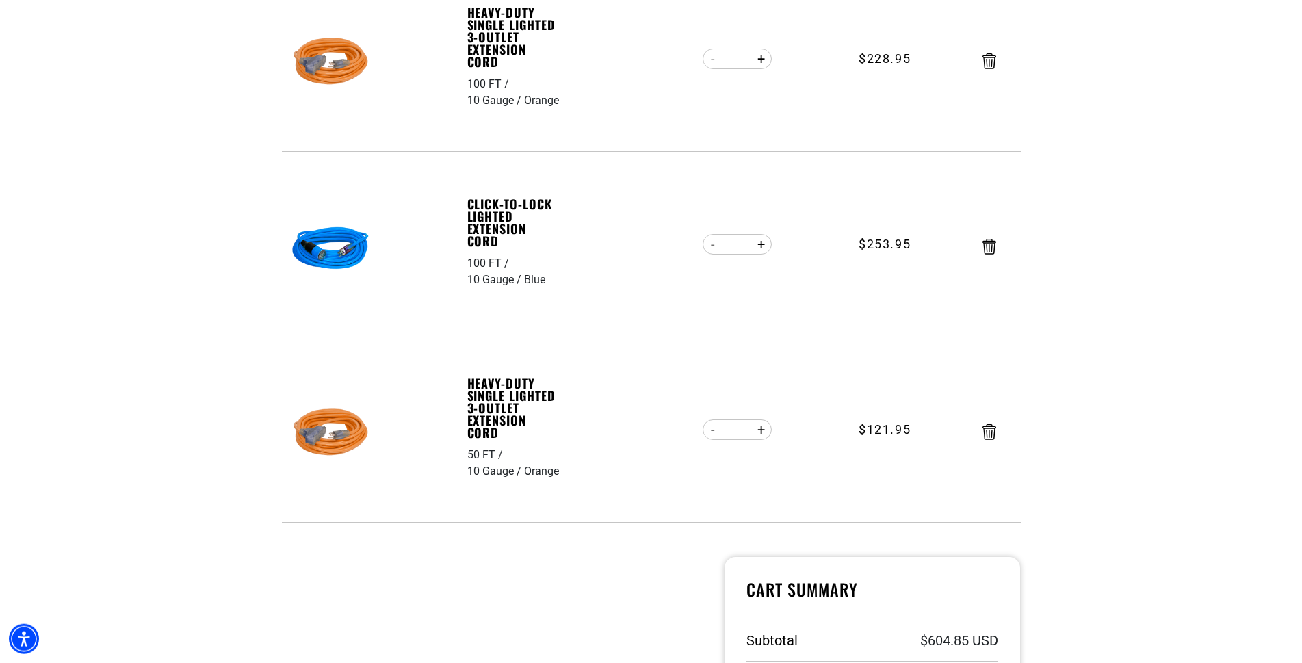
scroll to position [349, 0]
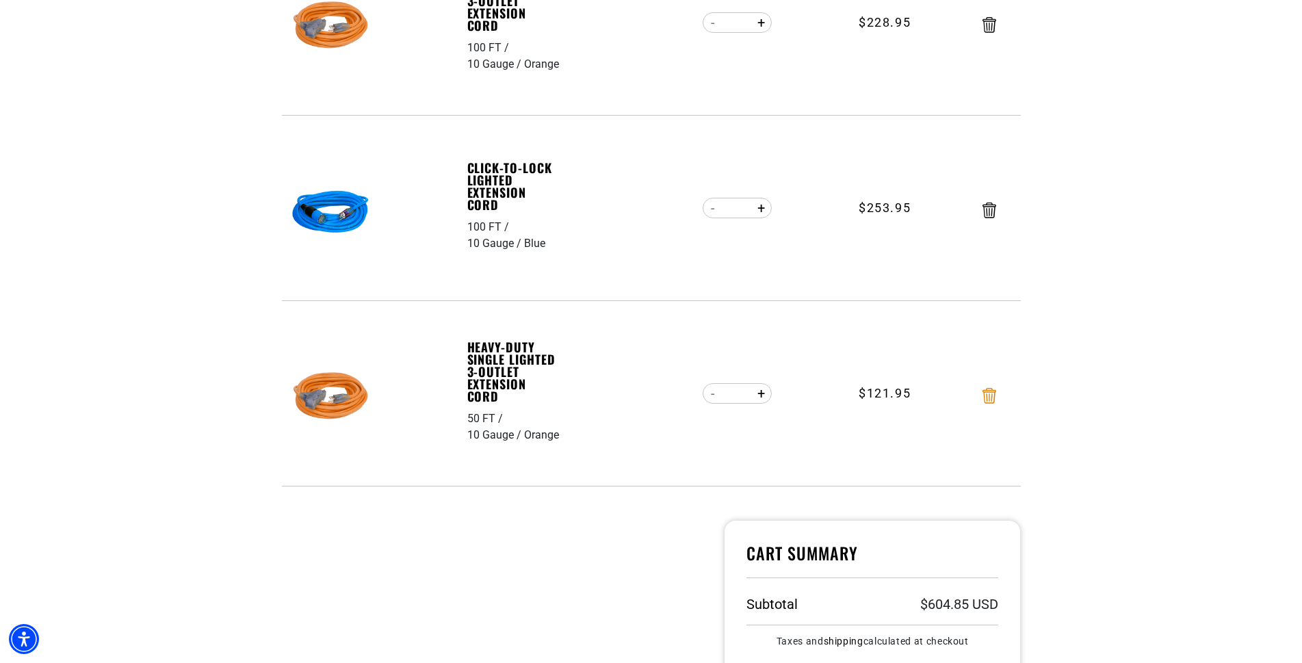
click at [988, 396] on icon "Remove Heavy-Duty Single Lighted 3-Outlet Extension Cord - 50 FT / 10 Gauge / O…" at bounding box center [989, 396] width 14 height 16
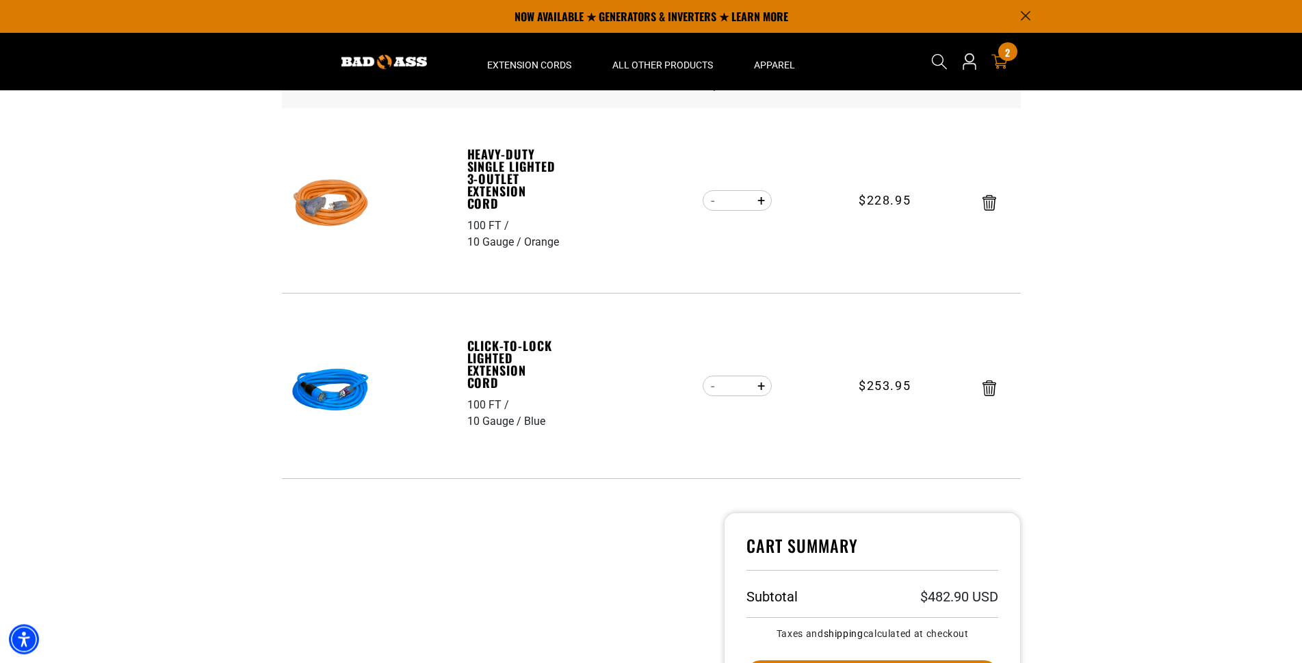
scroll to position [140, 0]
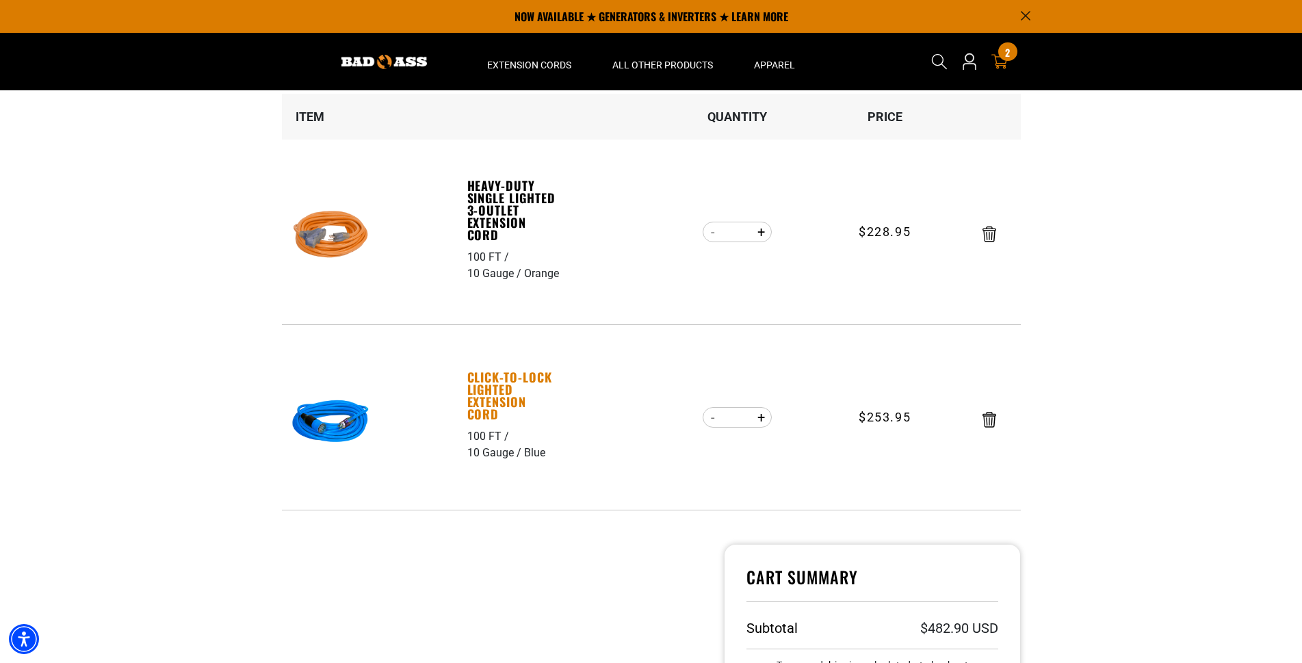
click at [497, 393] on link "Click-to-Lock Lighted Extension Cord" at bounding box center [514, 395] width 94 height 49
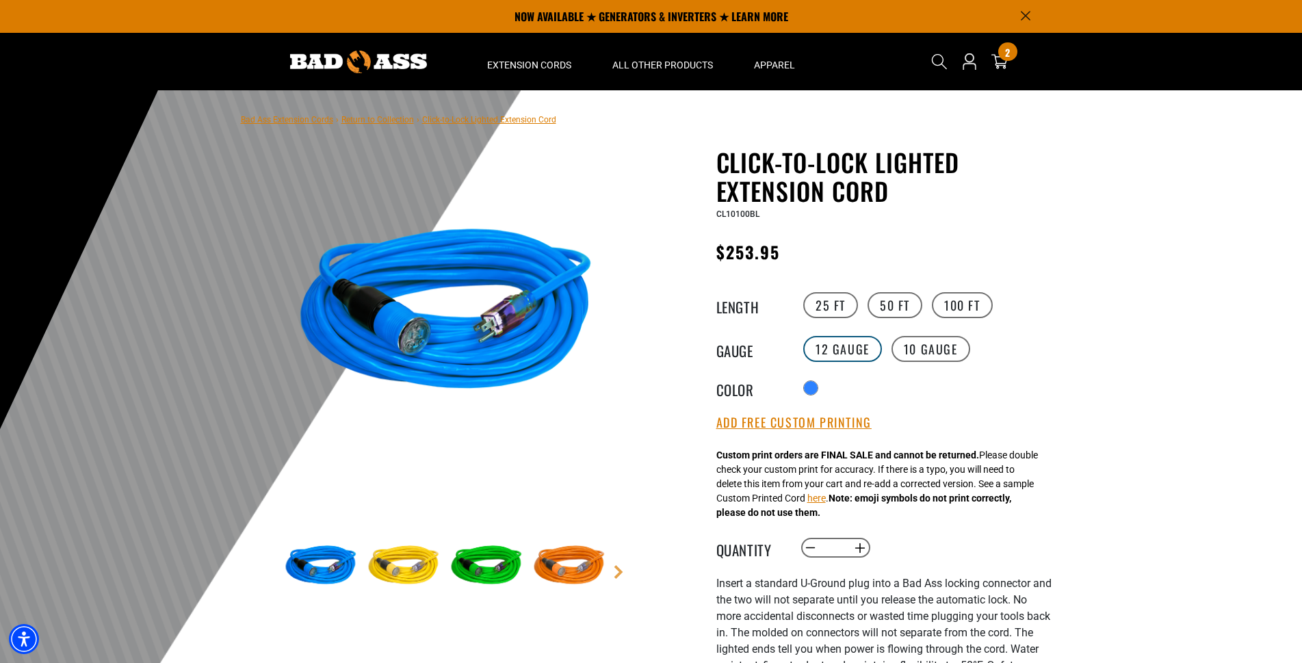
click at [832, 350] on label "12 Gauge" at bounding box center [842, 349] width 79 height 26
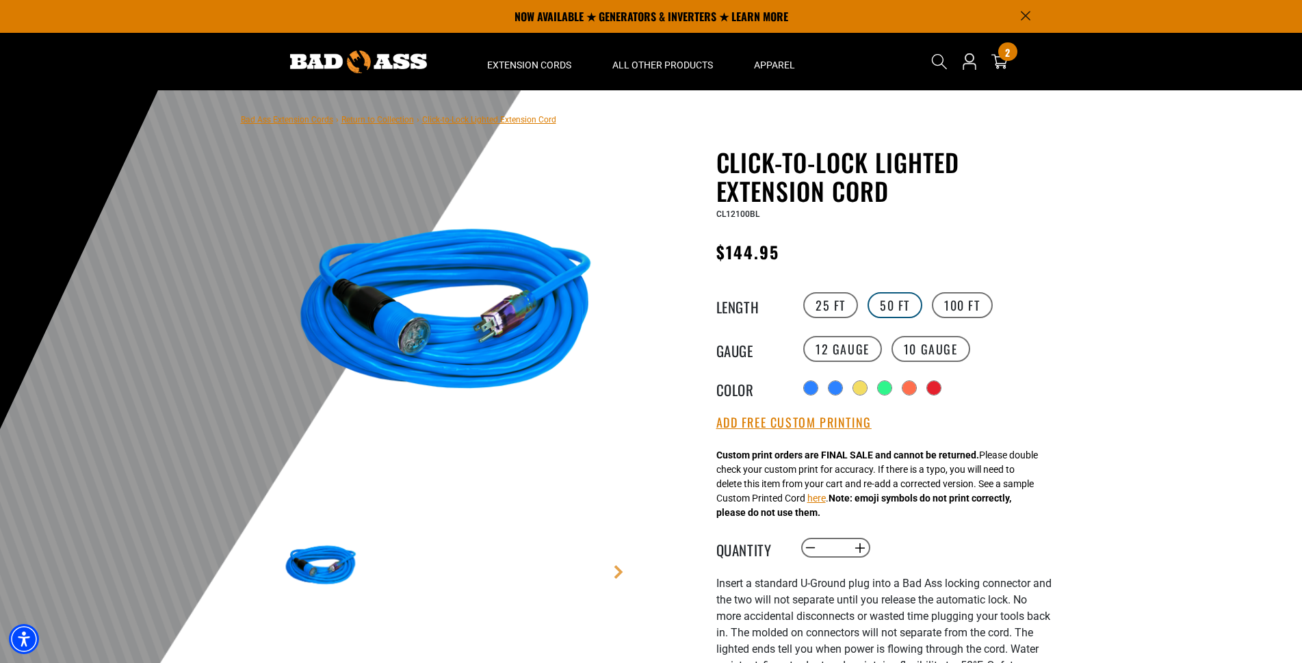
click at [890, 304] on label "50 FT" at bounding box center [894, 305] width 55 height 26
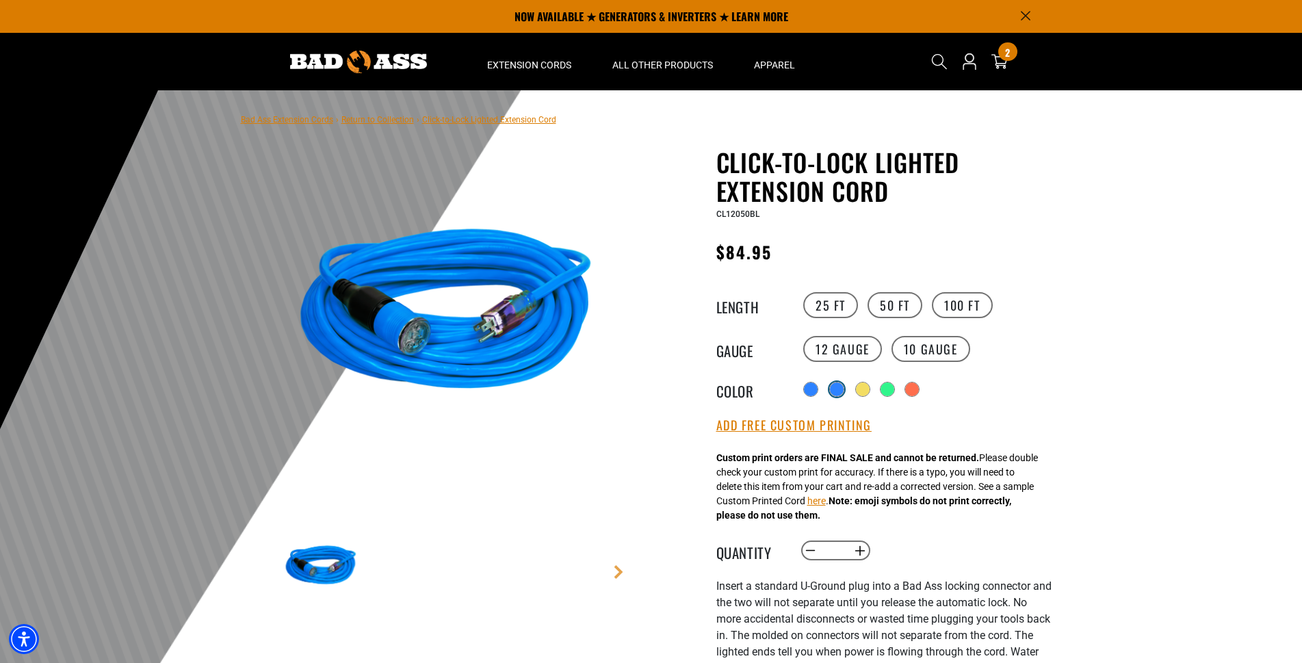
click at [835, 391] on div "products.product.variant_sold_out_or_unavailable" at bounding box center [837, 389] width 14 height 14
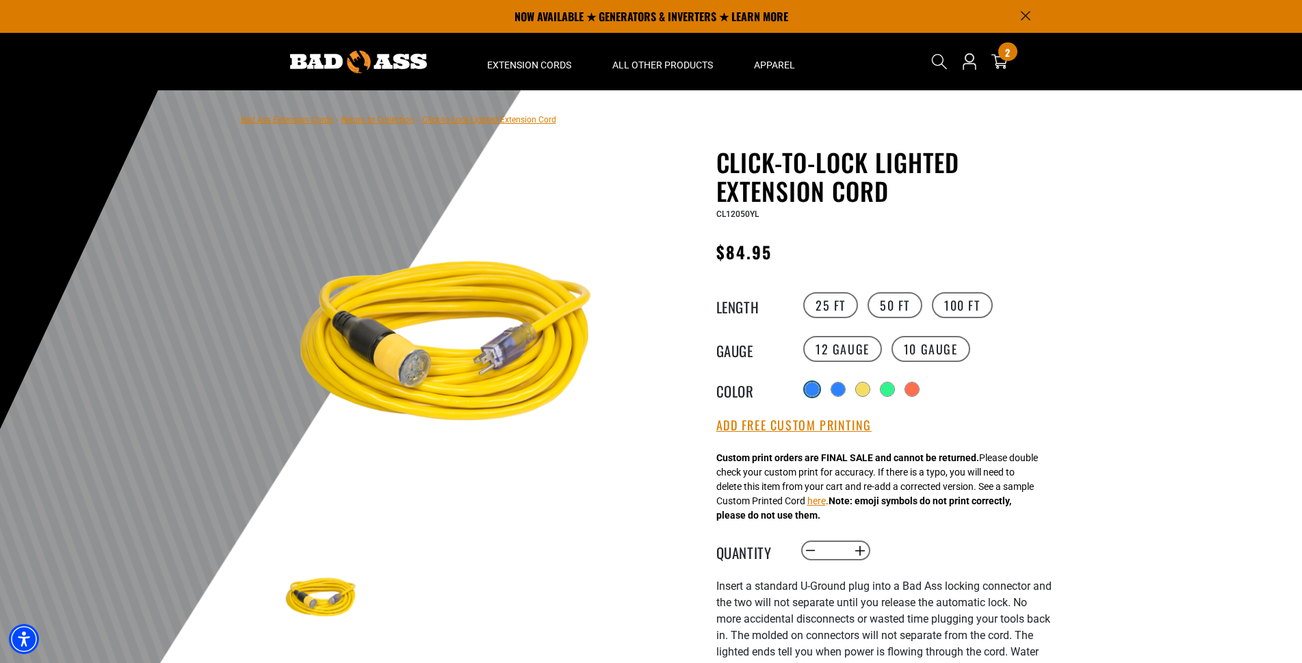
click at [815, 391] on div at bounding box center [812, 389] width 14 height 14
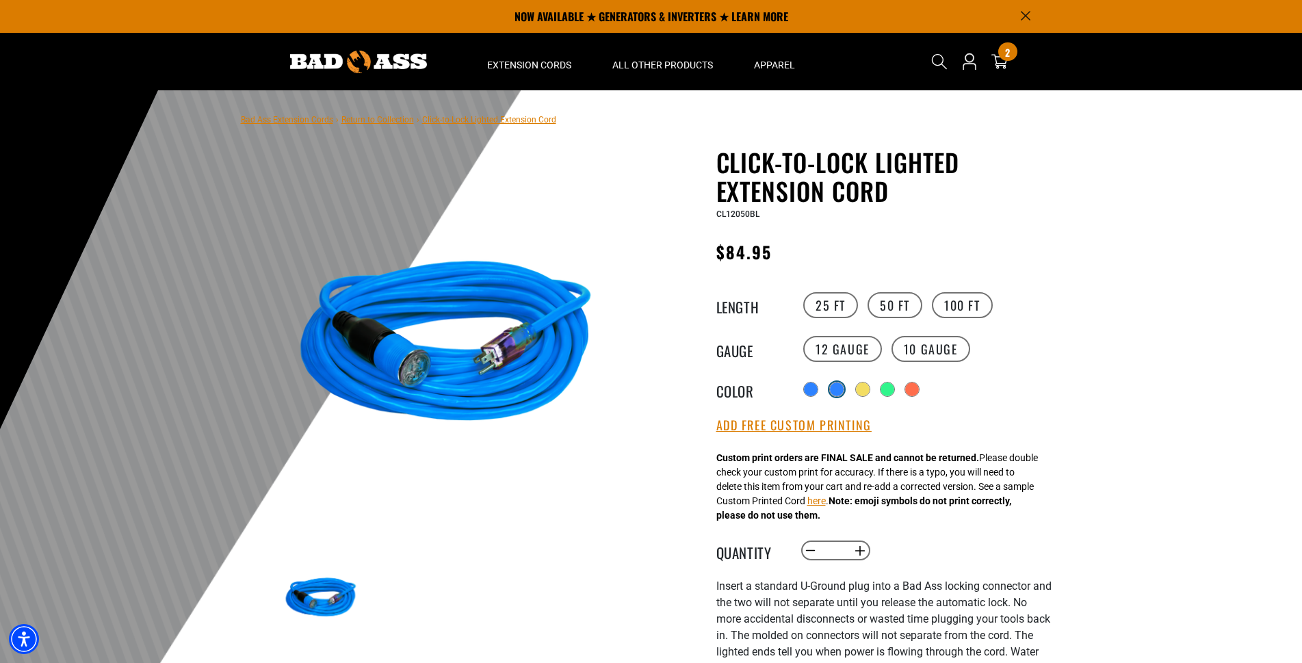
click at [843, 391] on div "products.product.variant_sold_out_or_unavailable" at bounding box center [837, 389] width 14 height 14
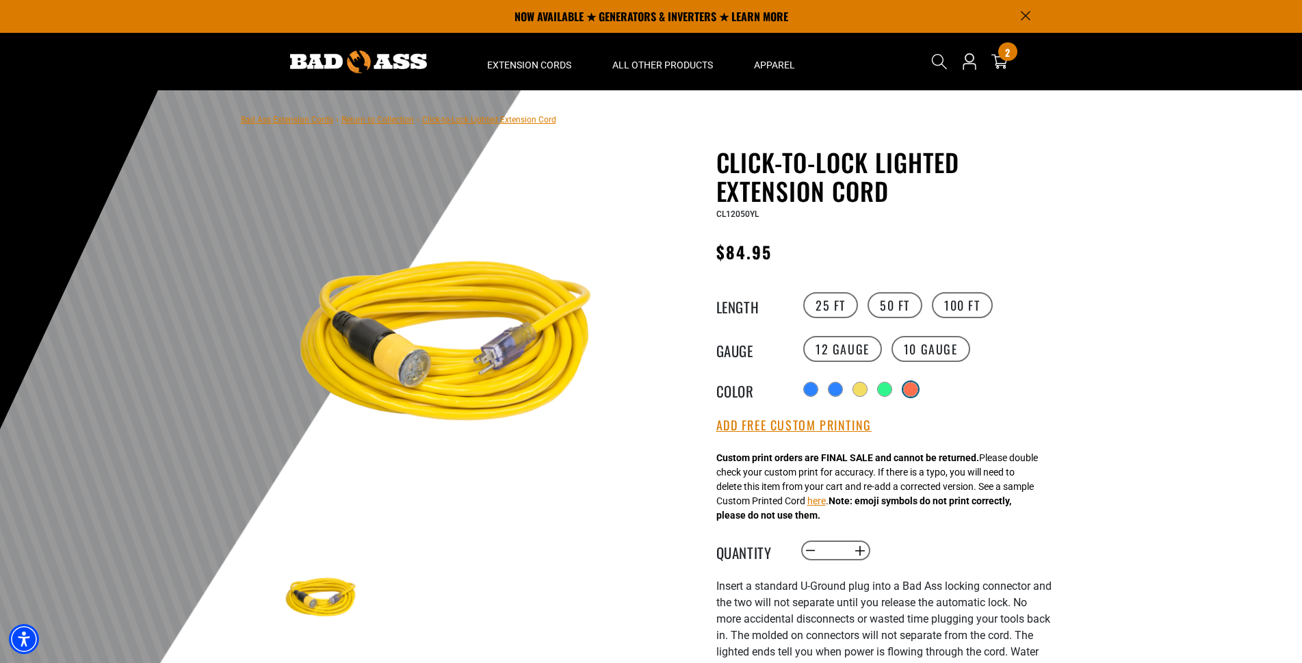
click at [915, 390] on div "products.product.variant_sold_out_or_unavailable" at bounding box center [911, 389] width 14 height 14
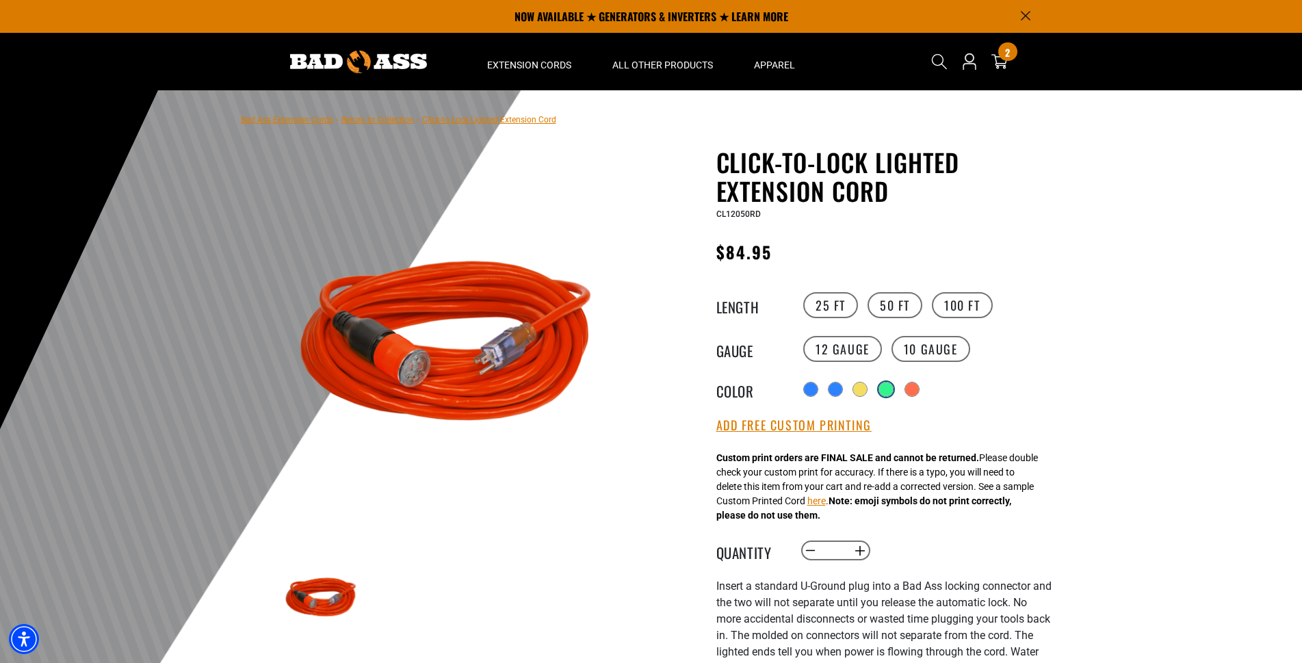
click at [884, 393] on div "products.product.variant_sold_out_or_unavailable" at bounding box center [886, 389] width 14 height 14
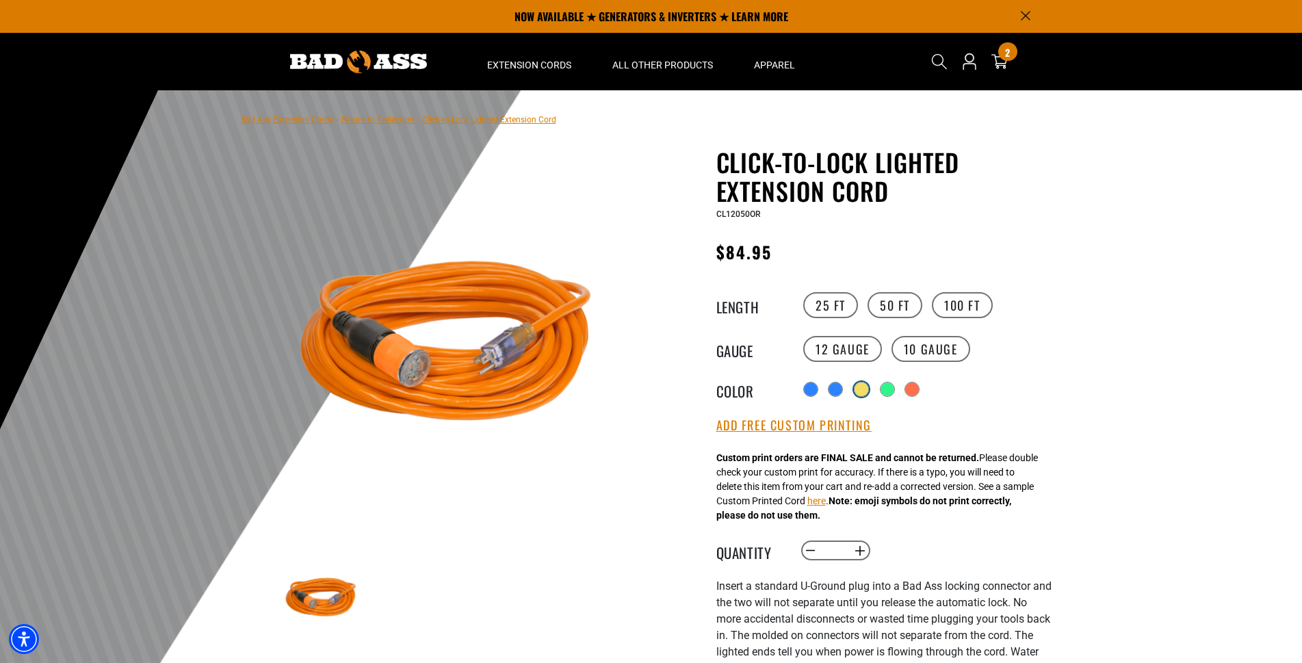
click at [861, 393] on div "products.product.variant_sold_out_or_unavailable" at bounding box center [861, 389] width 14 height 14
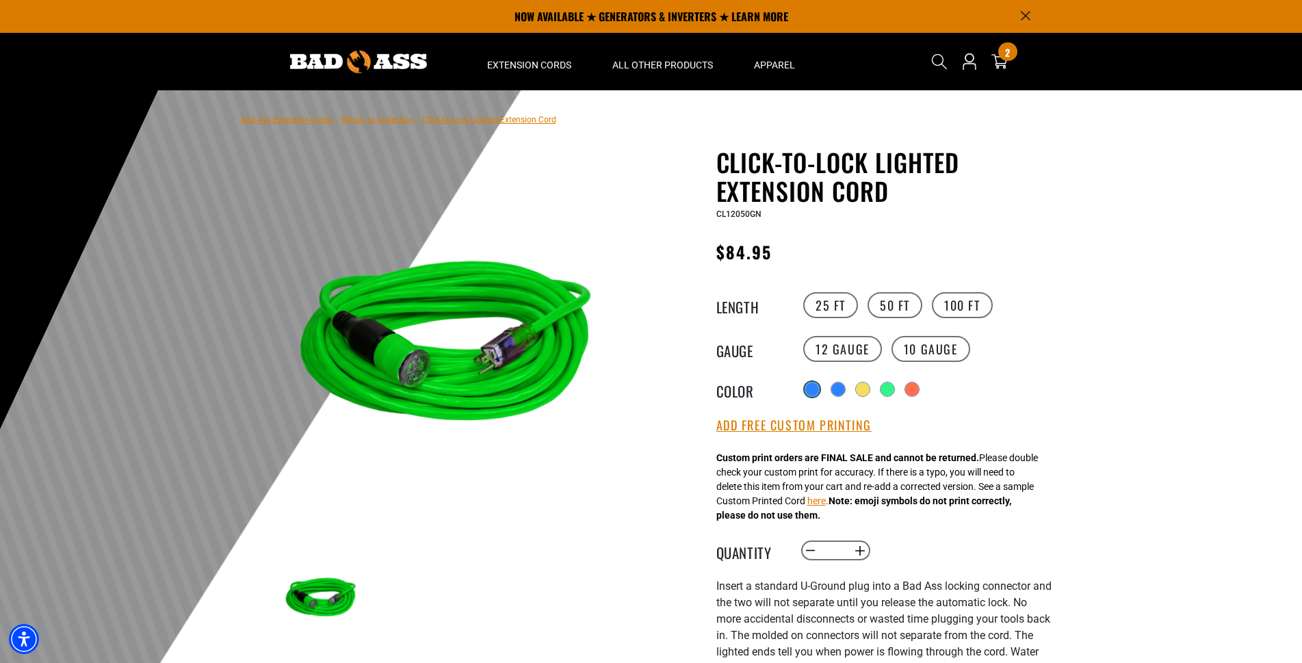
click at [812, 394] on div at bounding box center [812, 389] width 14 height 14
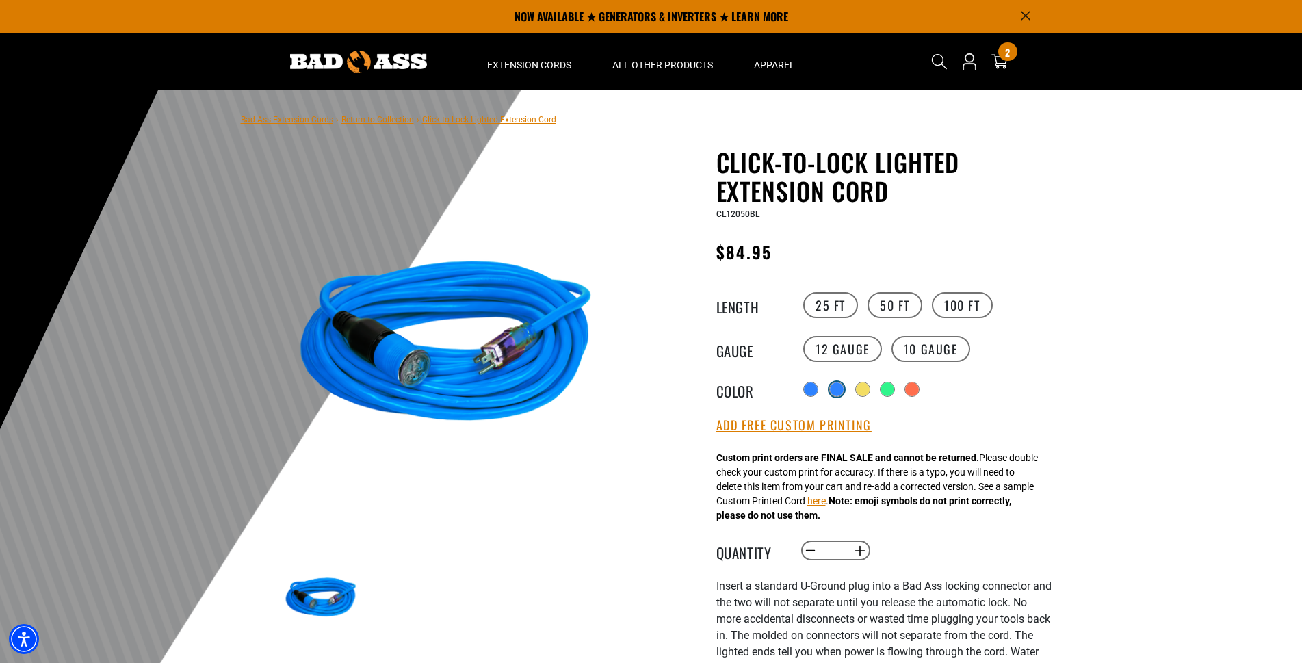
click at [837, 386] on div "products.product.variant_sold_out_or_unavailable" at bounding box center [837, 389] width 14 height 14
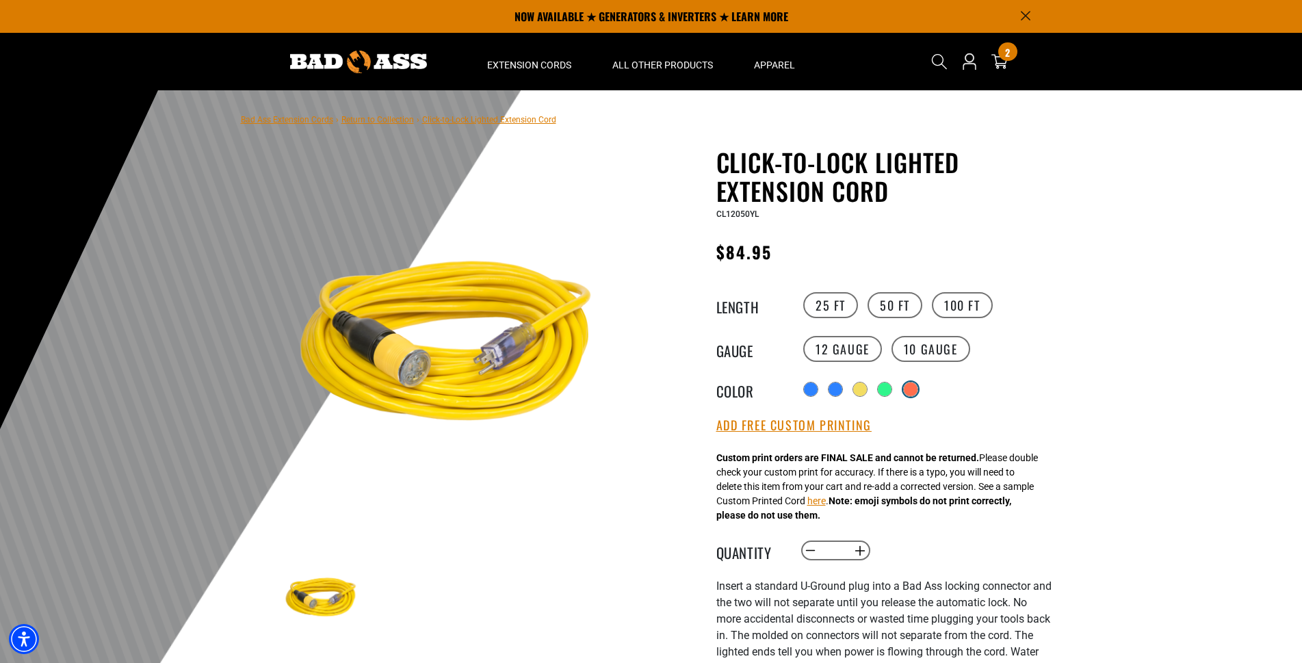
click at [917, 388] on div "products.product.variant_sold_out_or_unavailable" at bounding box center [911, 389] width 14 height 14
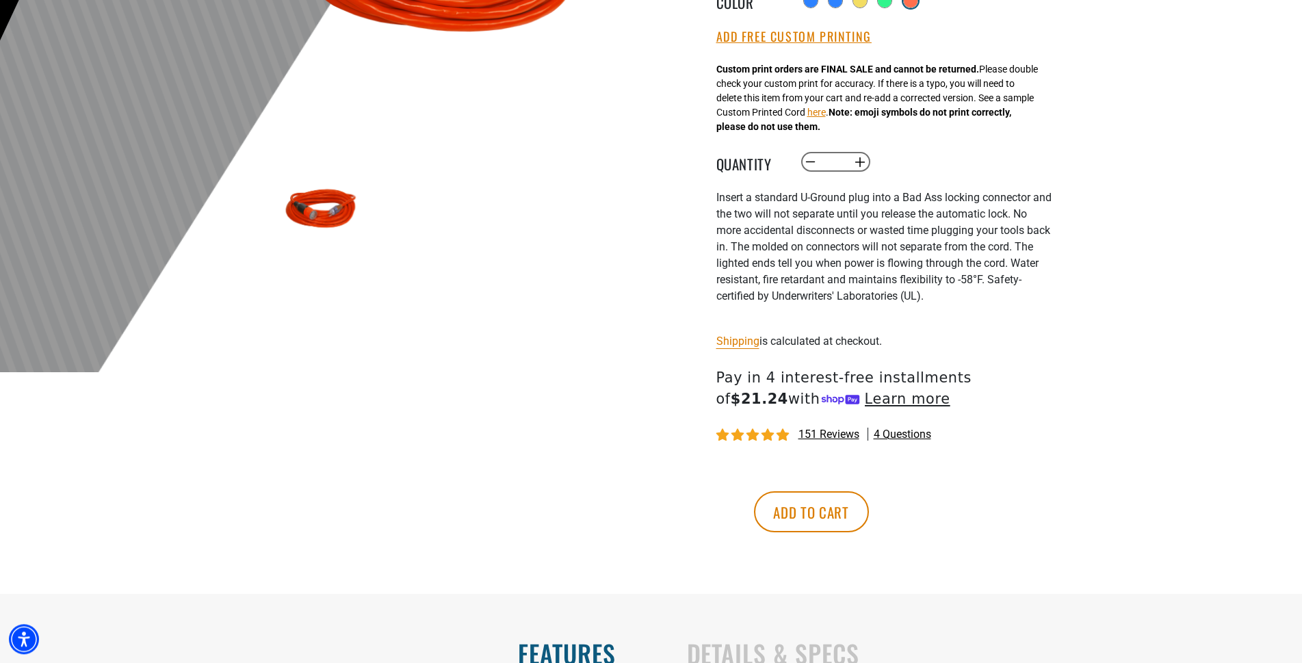
scroll to position [419, 0]
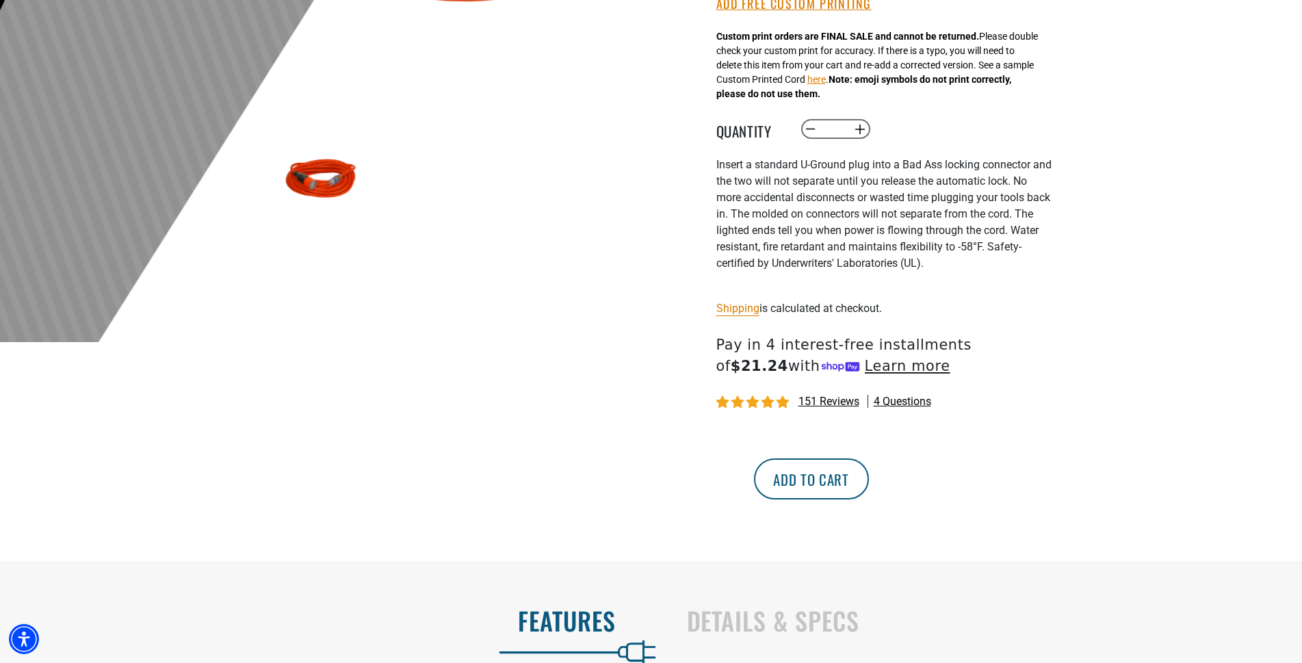
click at [869, 499] on button "Add to cart" at bounding box center [811, 478] width 115 height 41
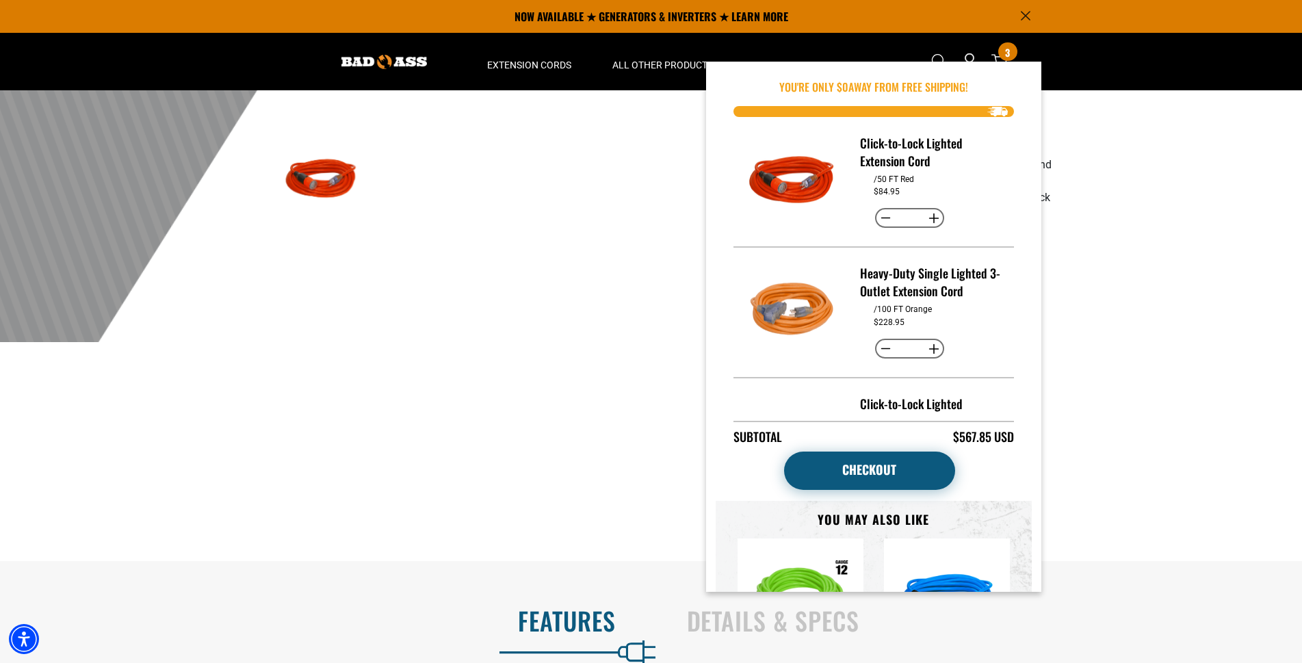
click at [889, 477] on link "Checkout" at bounding box center [869, 470] width 171 height 38
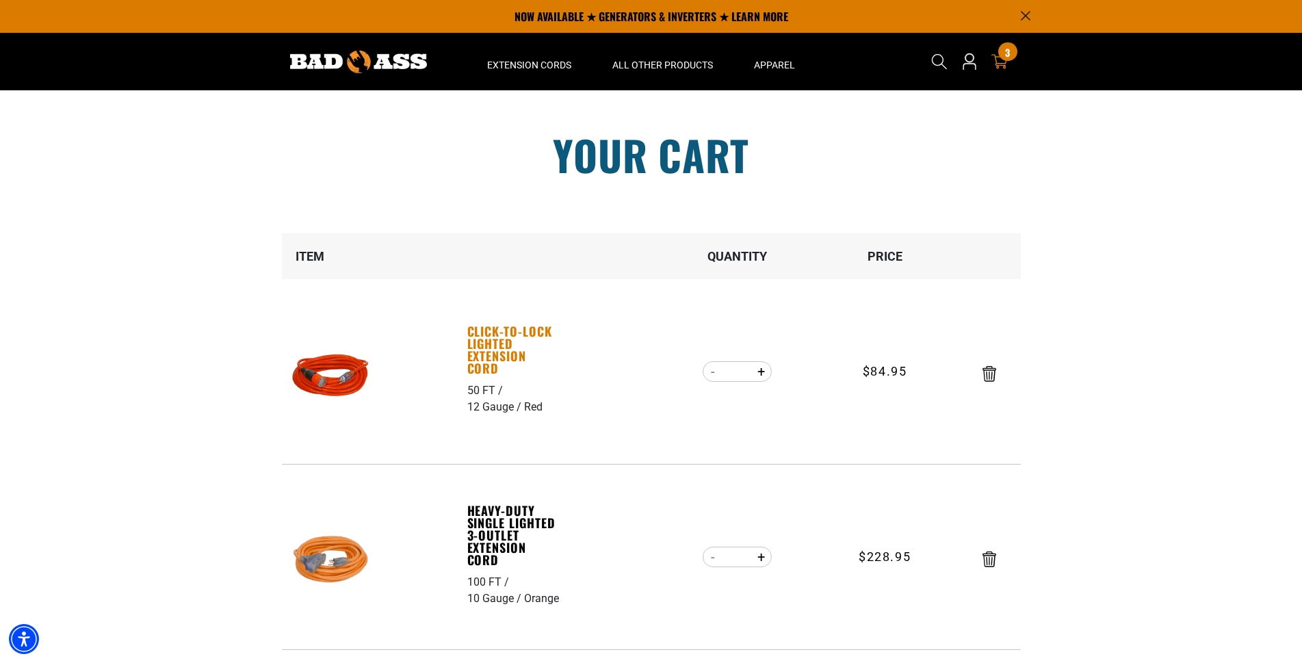
click at [508, 336] on link "Click-to-Lock Lighted Extension Cord" at bounding box center [514, 349] width 94 height 49
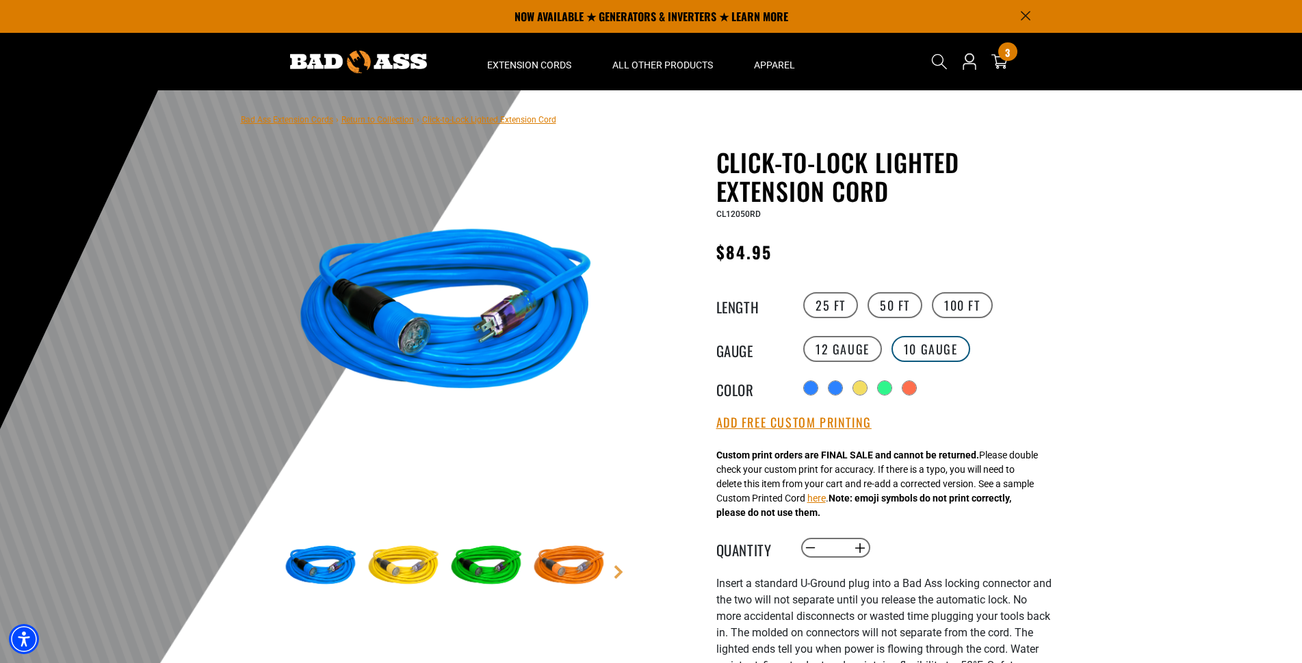
click at [909, 350] on label "10 Gauge" at bounding box center [930, 349] width 79 height 26
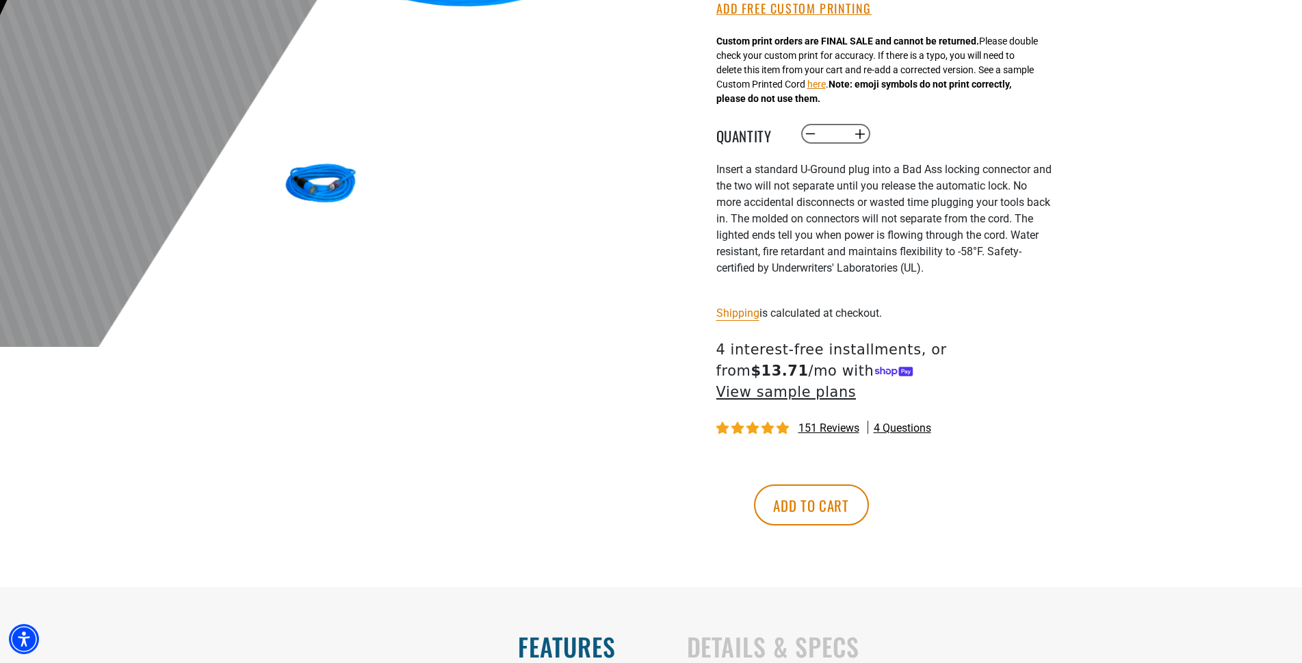
scroll to position [558, 0]
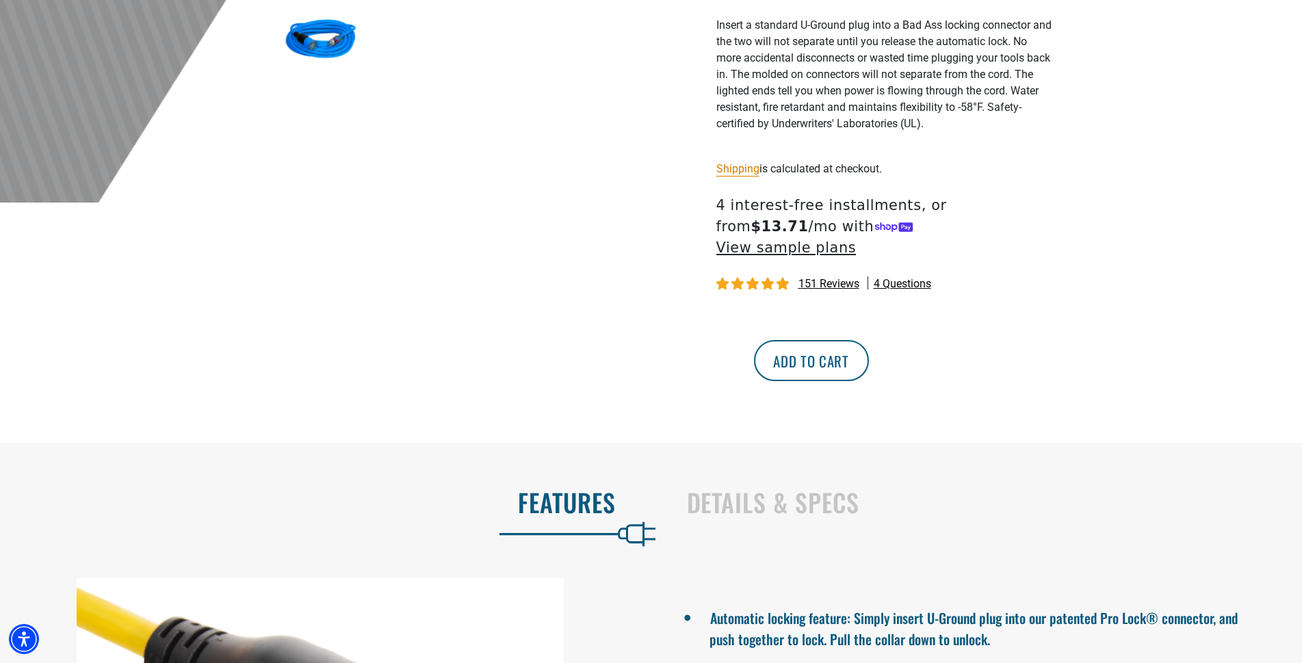
click at [869, 380] on button "Add to cart" at bounding box center [811, 360] width 115 height 41
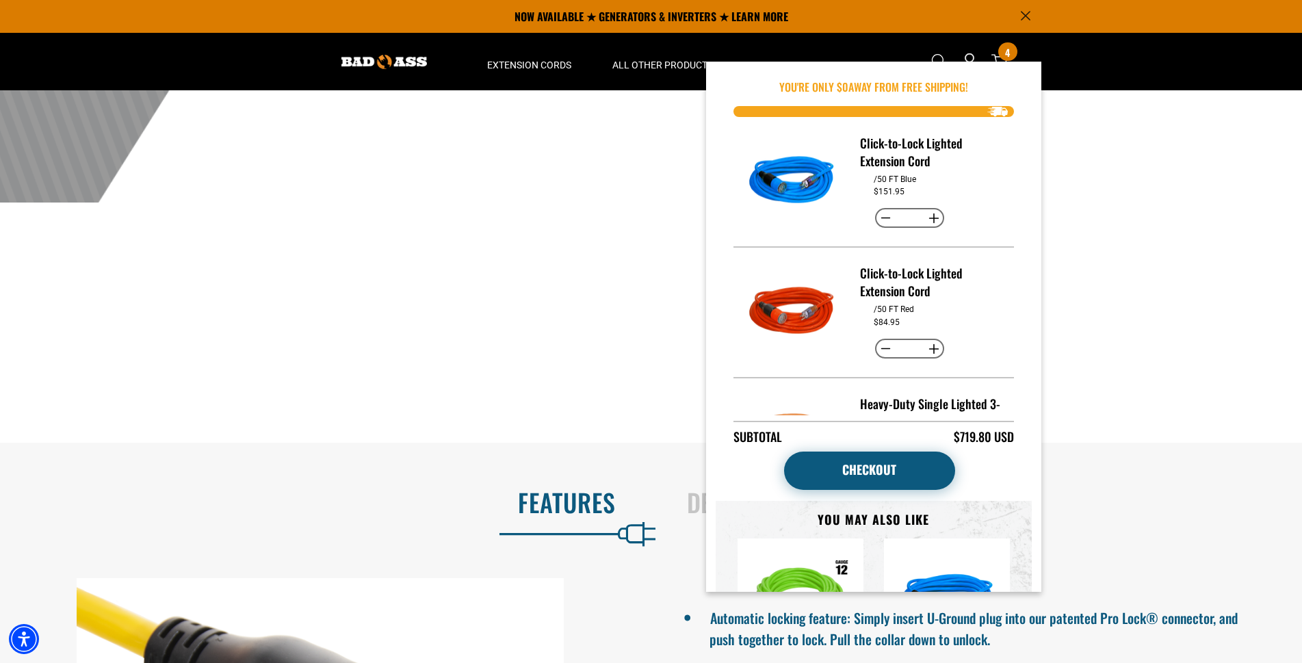
click at [871, 471] on link "Checkout" at bounding box center [869, 470] width 171 height 38
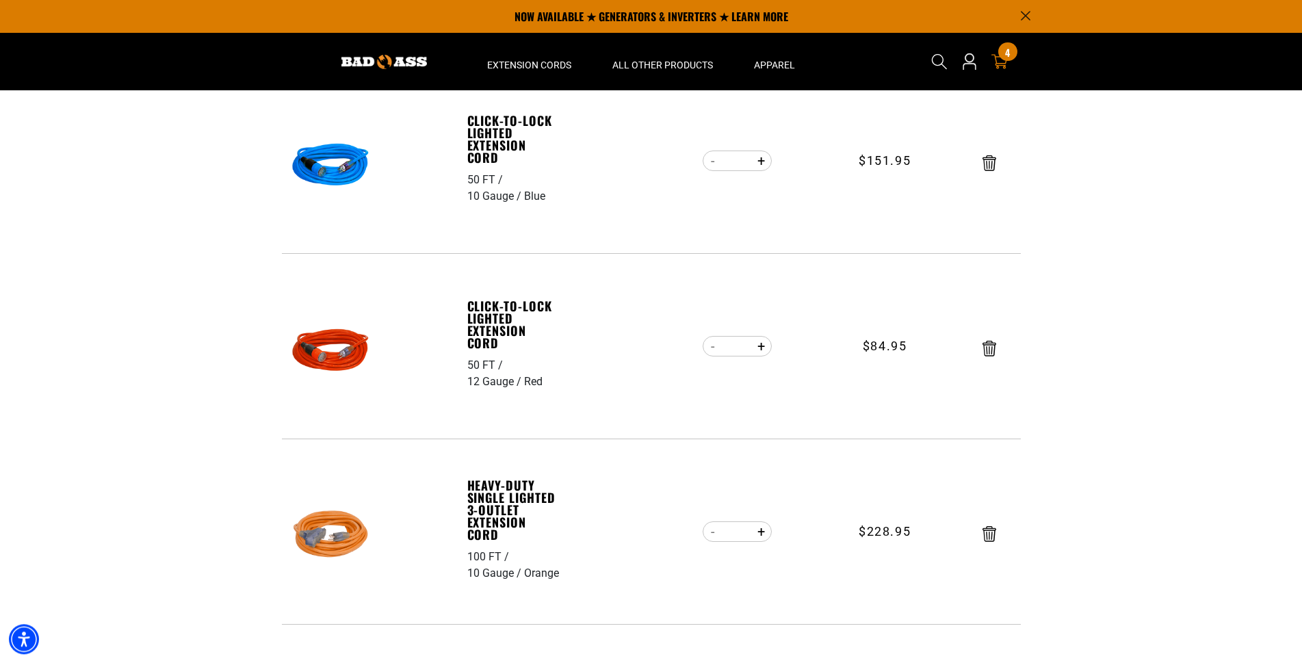
scroll to position [209, 0]
click at [986, 164] on icon "Remove Click-to-Lock Lighted Extension Cord - 50 FT / 10 Gauge / Blue" at bounding box center [989, 165] width 14 height 16
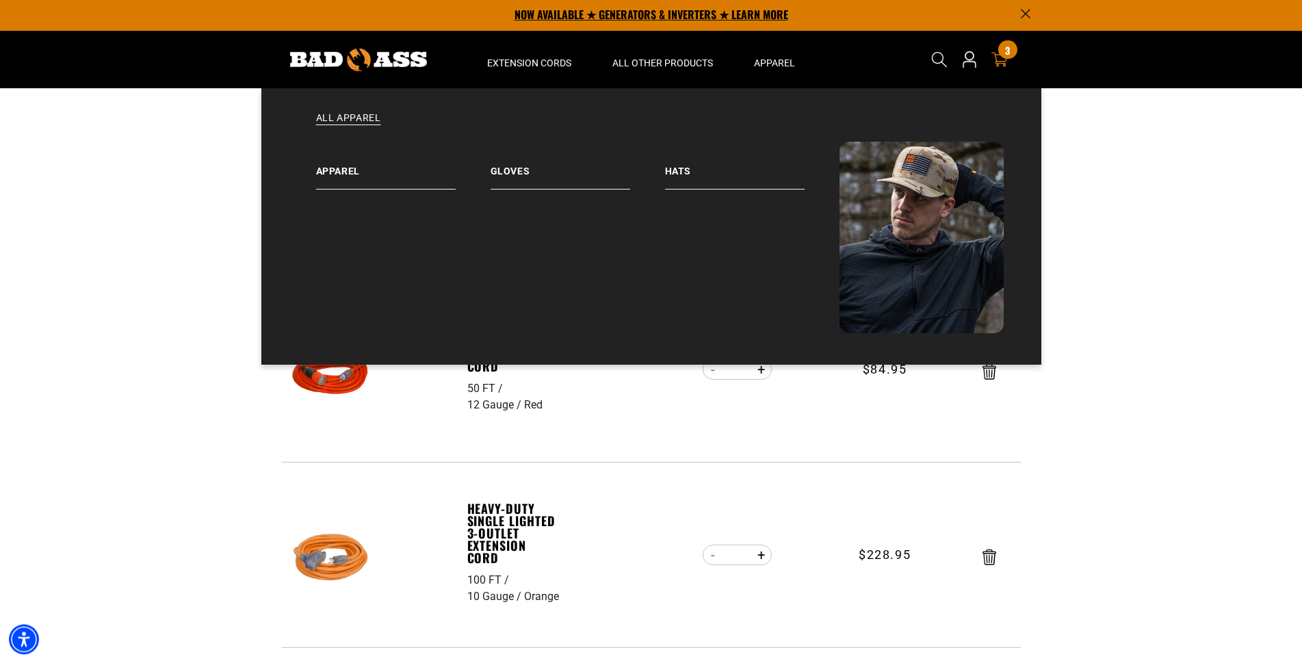
scroll to position [0, 0]
